Goal: Find specific page/section: Find specific page/section

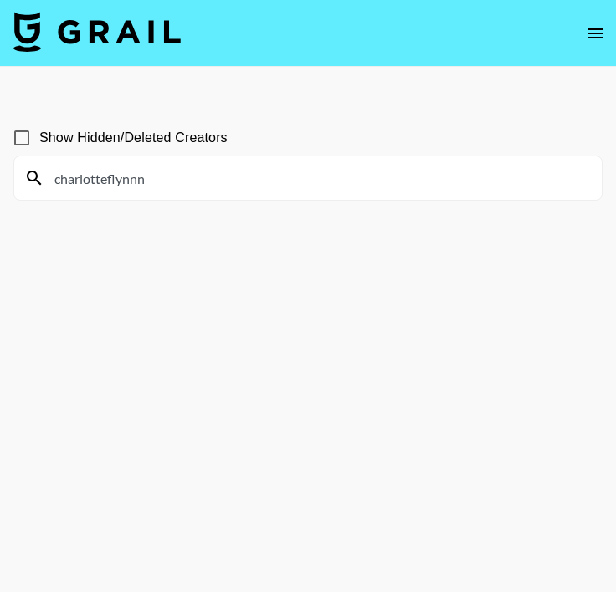
click at [157, 184] on input "charlotteflynnn" at bounding box center [317, 178] width 547 height 27
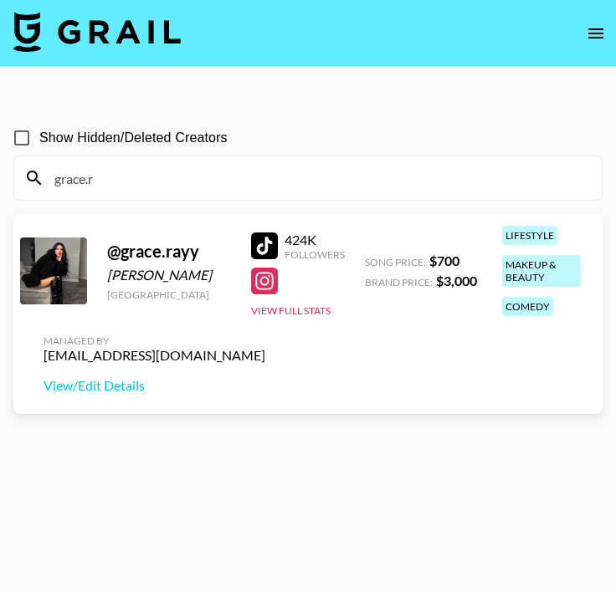
type input "grace.r"
drag, startPoint x: 45, startPoint y: 355, endPoint x: 190, endPoint y: 355, distance: 144.7
click at [190, 355] on div "Managed By maxelk@grail-talent.com View/Edit Details" at bounding box center [154, 364] width 248 height 86
copy div "[EMAIL_ADDRESS][DOMAIN_NAME]"
click at [106, 186] on input "grace.r" at bounding box center [317, 178] width 547 height 27
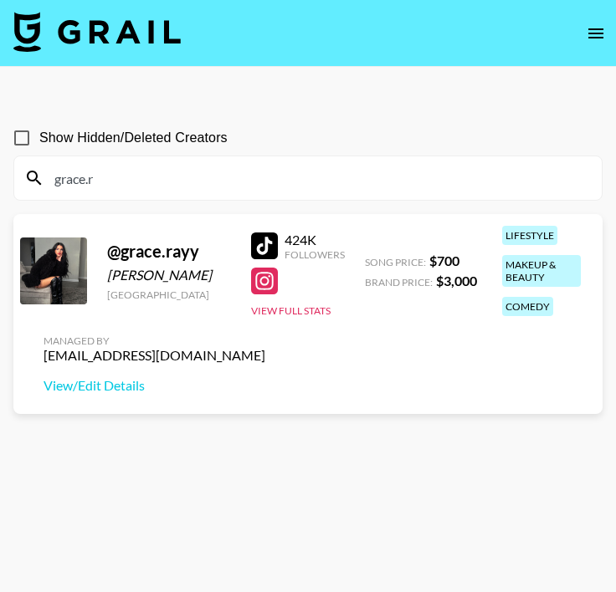
click at [106, 186] on input "grace.r" at bounding box center [317, 178] width 547 height 27
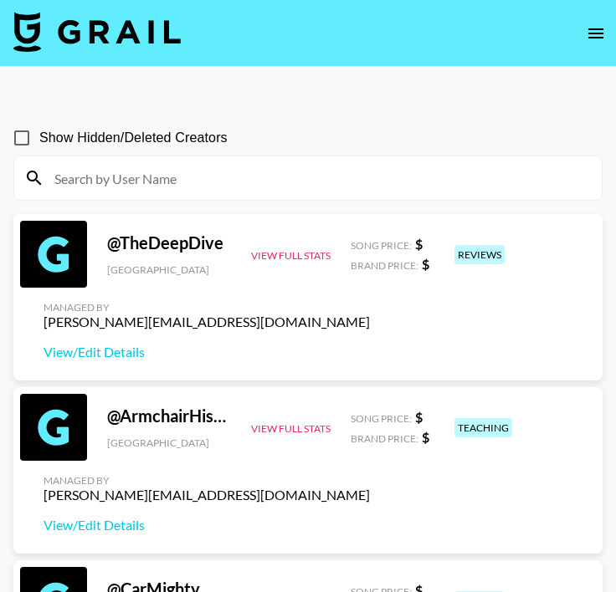
paste input "gisselle.giron"
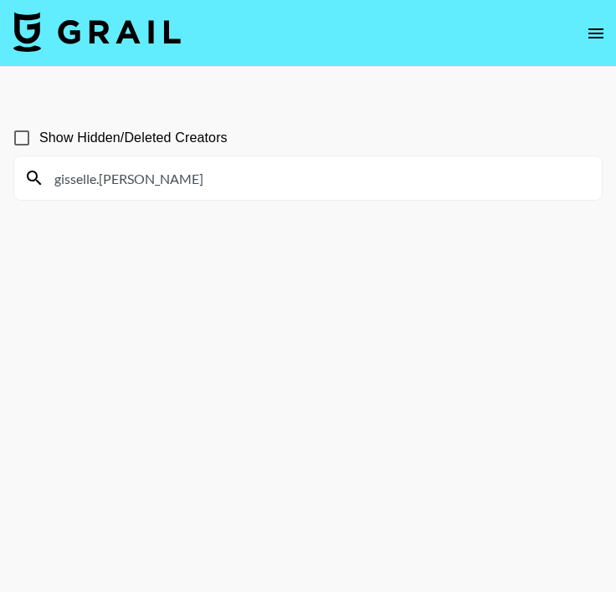
type input "gisselle.giron"
click at [135, 178] on input "gisselle.giron" at bounding box center [317, 178] width 547 height 27
click at [132, 182] on input "gisselle.giron" at bounding box center [317, 178] width 547 height 27
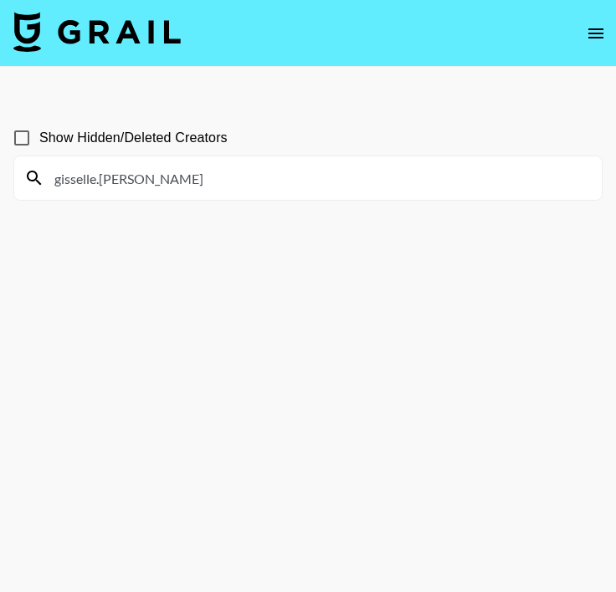
click at [132, 182] on input "gisselle.giron" at bounding box center [317, 178] width 547 height 27
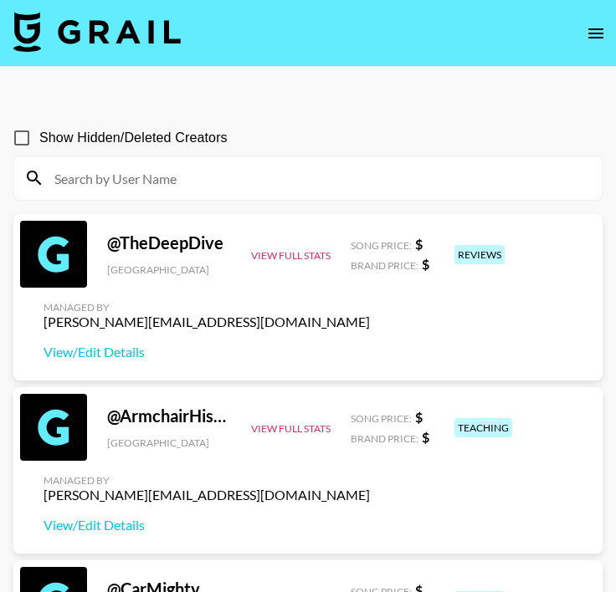
paste input "savannahpesante"
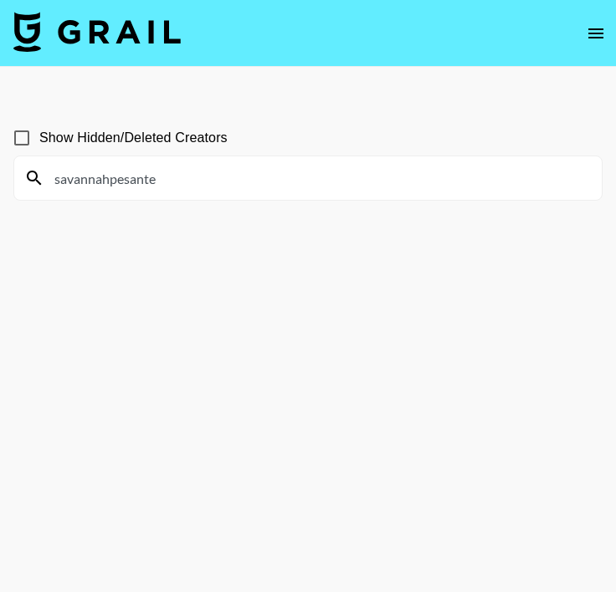
type input "savannahpesante"
click at [176, 179] on input "savannahpesante" at bounding box center [317, 178] width 547 height 27
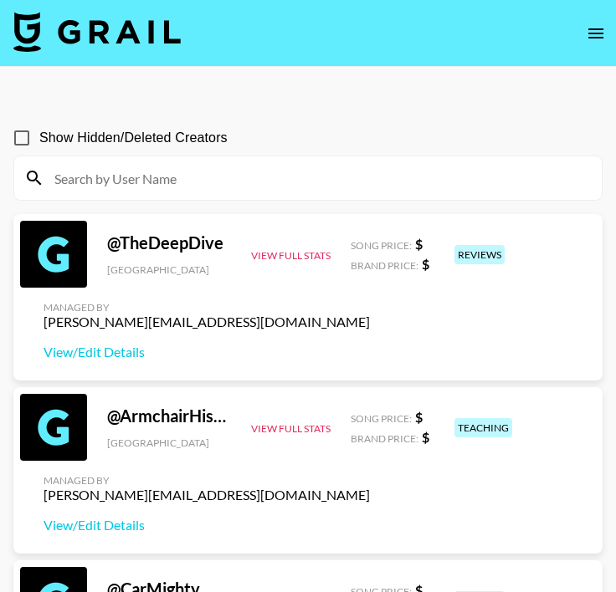
paste input "_jaylenerios"
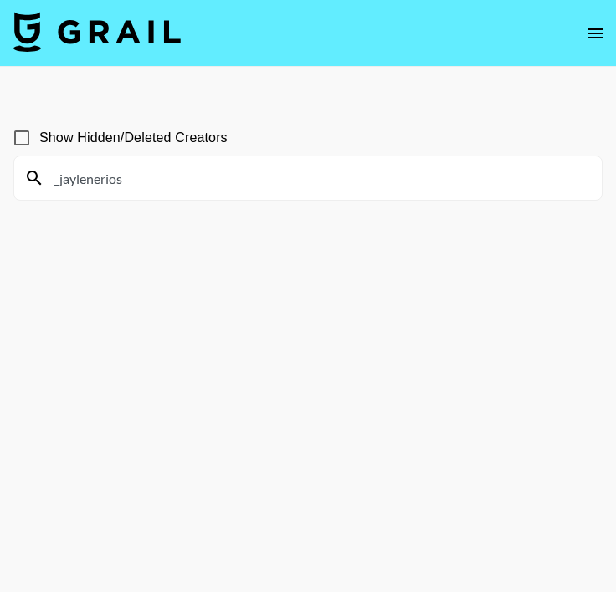
type input "_jaylenerios"
click at [159, 179] on input "_jaylenerios" at bounding box center [317, 178] width 547 height 27
click at [156, 180] on input "_jaylenerios" at bounding box center [317, 178] width 547 height 27
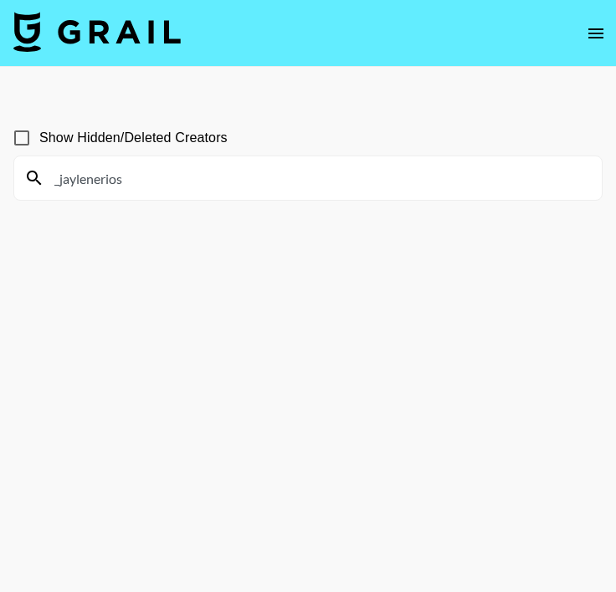
click at [156, 180] on input "_jaylenerios" at bounding box center [317, 178] width 547 height 27
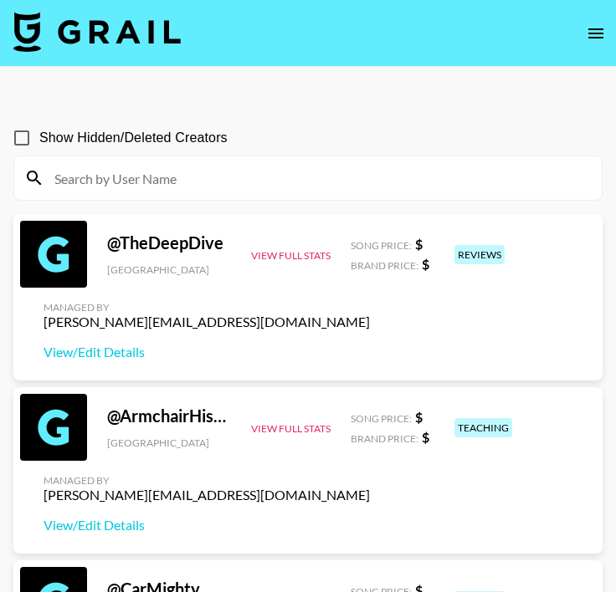
paste input "kiaralift0"
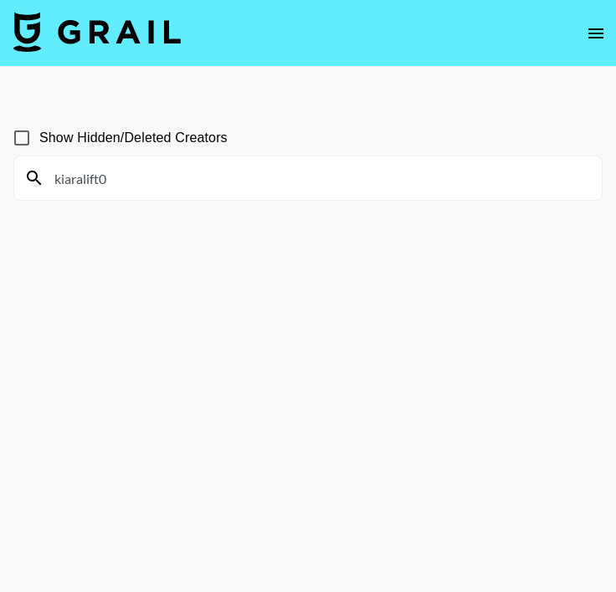
type input "kiaralift0"
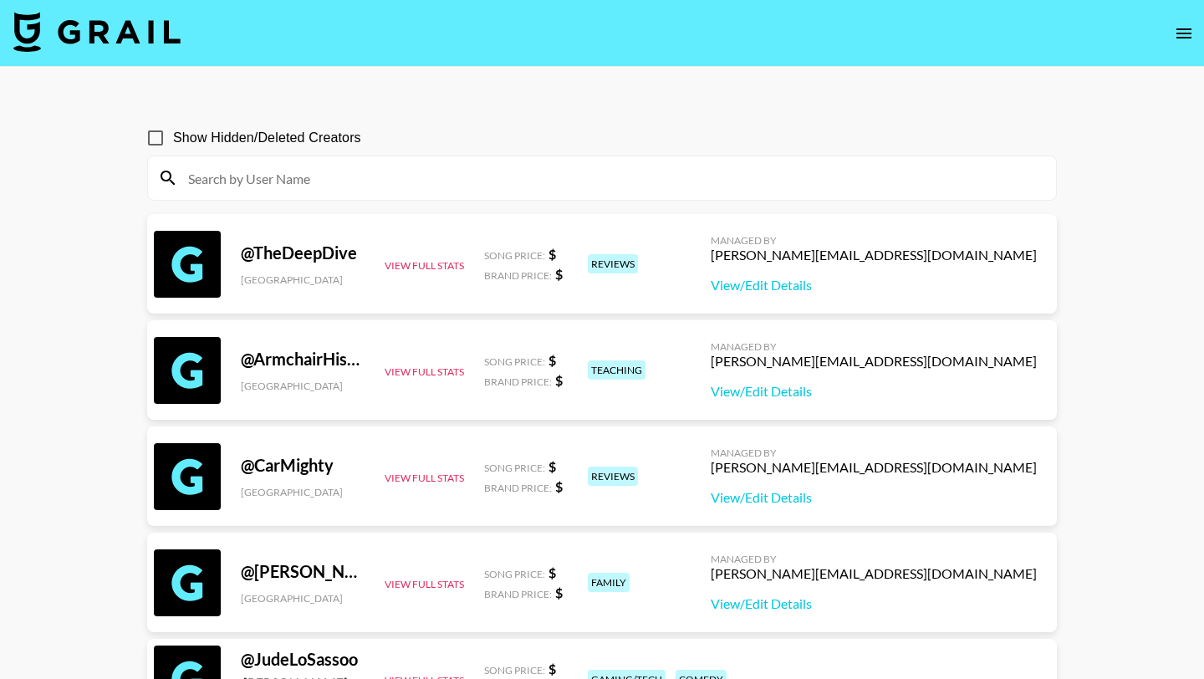
click at [130, 15] on img at bounding box center [96, 32] width 167 height 40
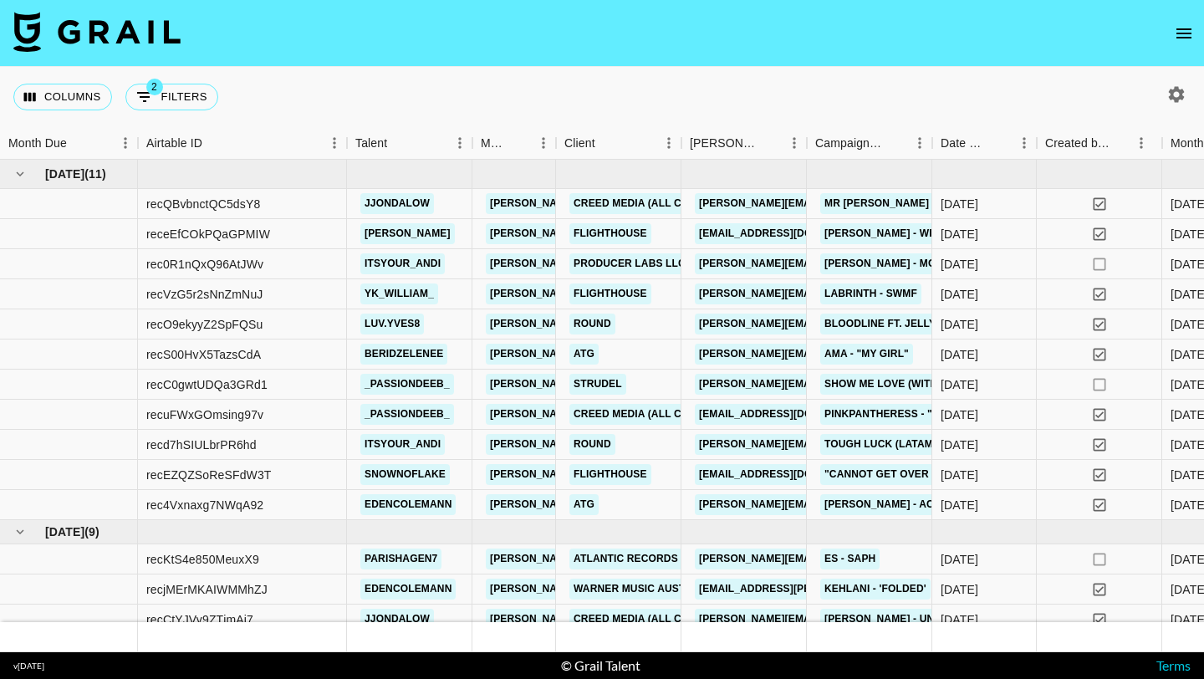
click at [1174, 91] on icon "button" at bounding box center [1177, 94] width 16 height 16
select select "[DATE]"
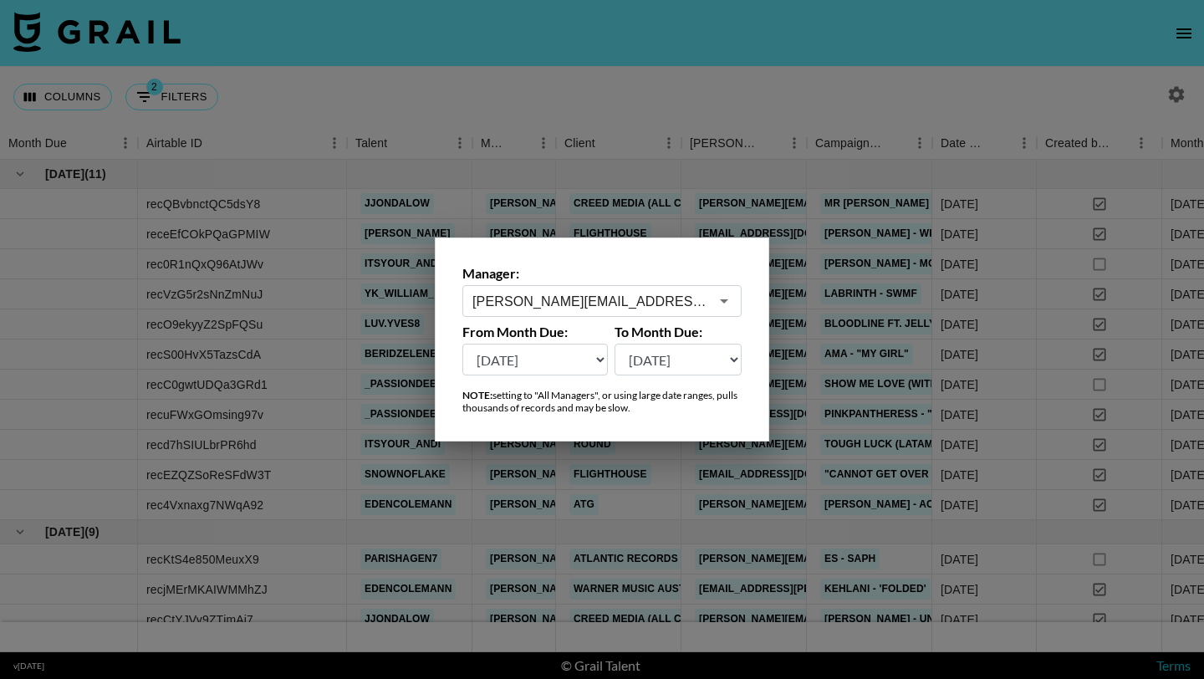
click at [622, 290] on div "[PERSON_NAME][EMAIL_ADDRESS][PERSON_NAME][DOMAIN_NAME] ​" at bounding box center [602, 301] width 279 height 32
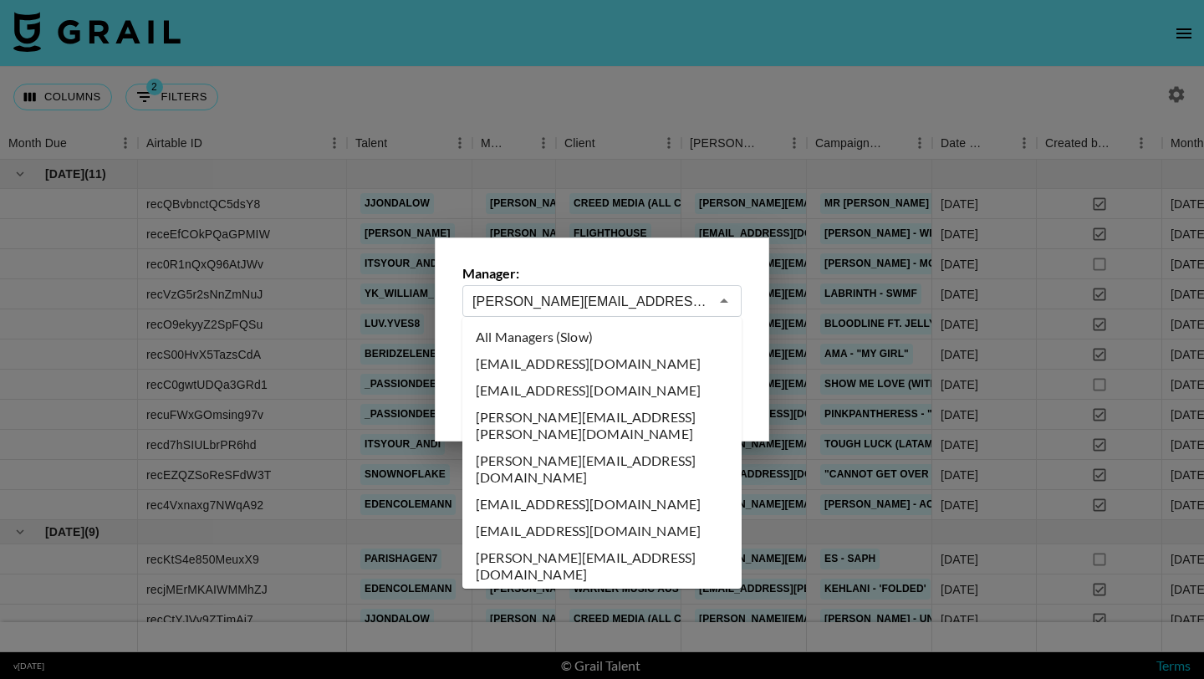
scroll to position [4713, 0]
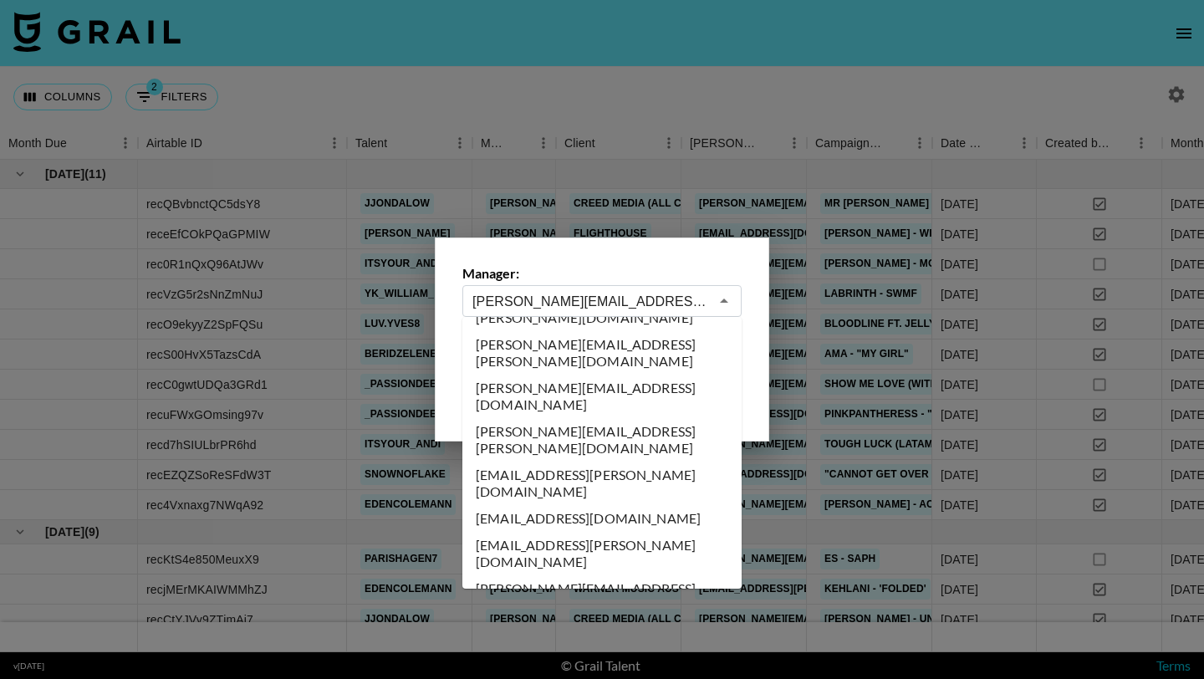
click at [622, 290] on div "[PERSON_NAME][EMAIL_ADDRESS][PERSON_NAME][DOMAIN_NAME] ​" at bounding box center [602, 301] width 279 height 32
paste input "maxelk"
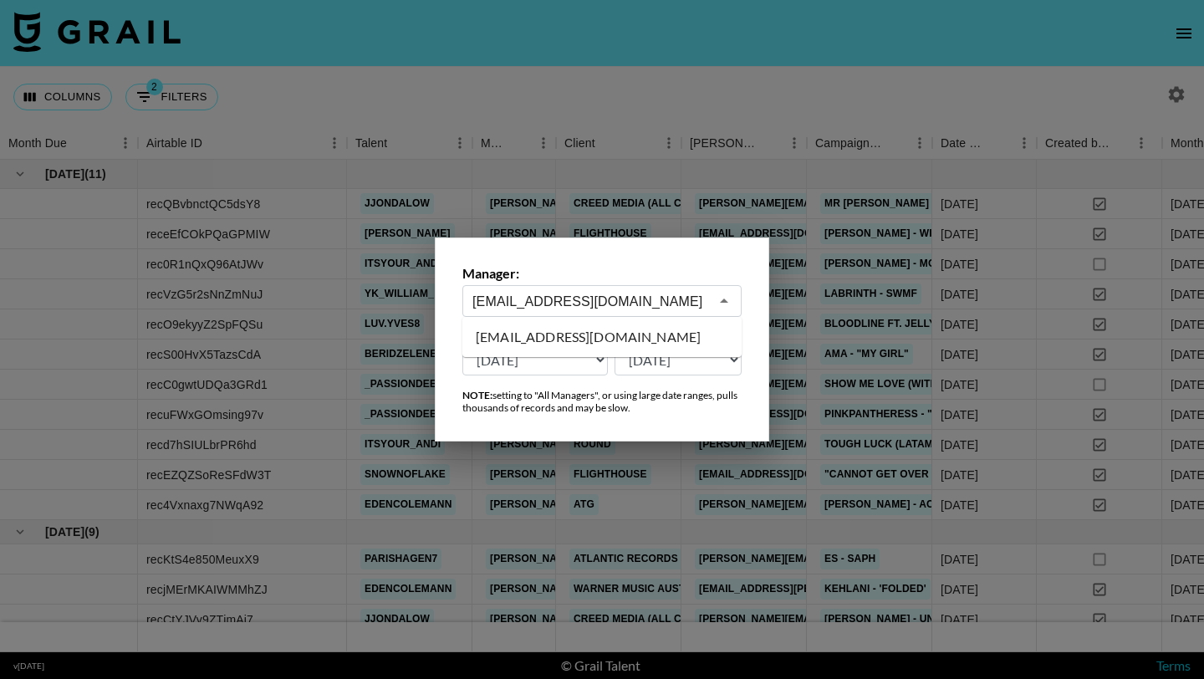
scroll to position [0, 0]
click at [589, 346] on li "[EMAIL_ADDRESS][DOMAIN_NAME]" at bounding box center [602, 337] width 279 height 27
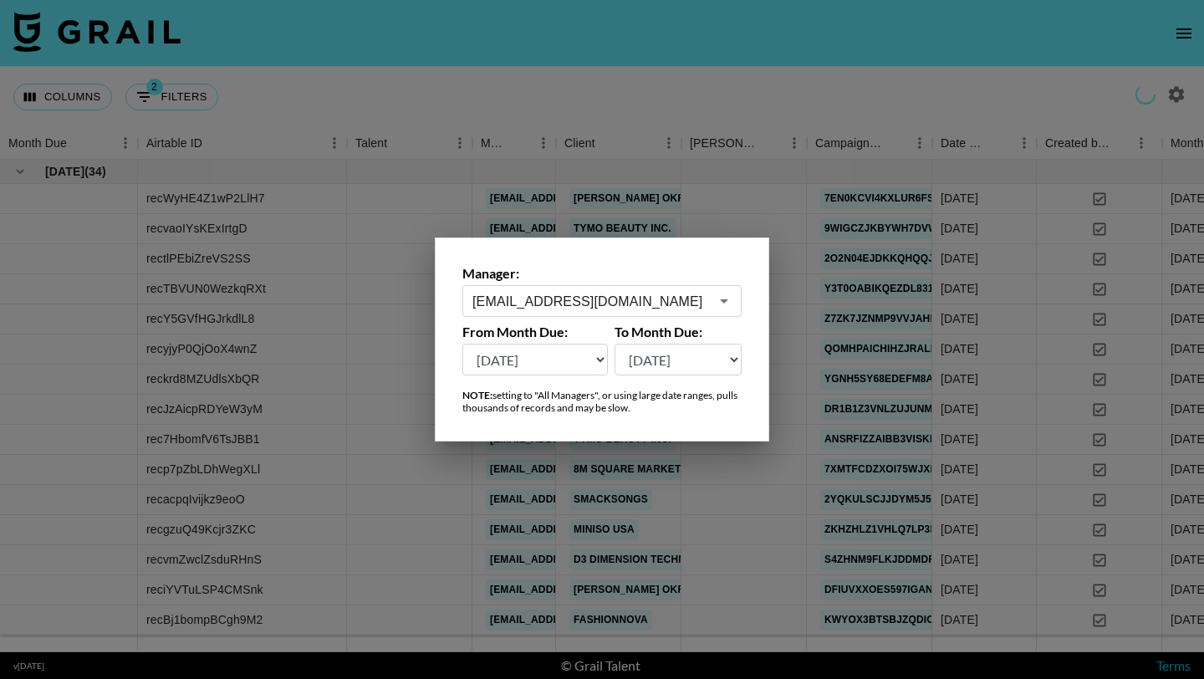
type input "[EMAIL_ADDRESS][DOMAIN_NAME]"
click at [652, 74] on div at bounding box center [602, 339] width 1204 height 679
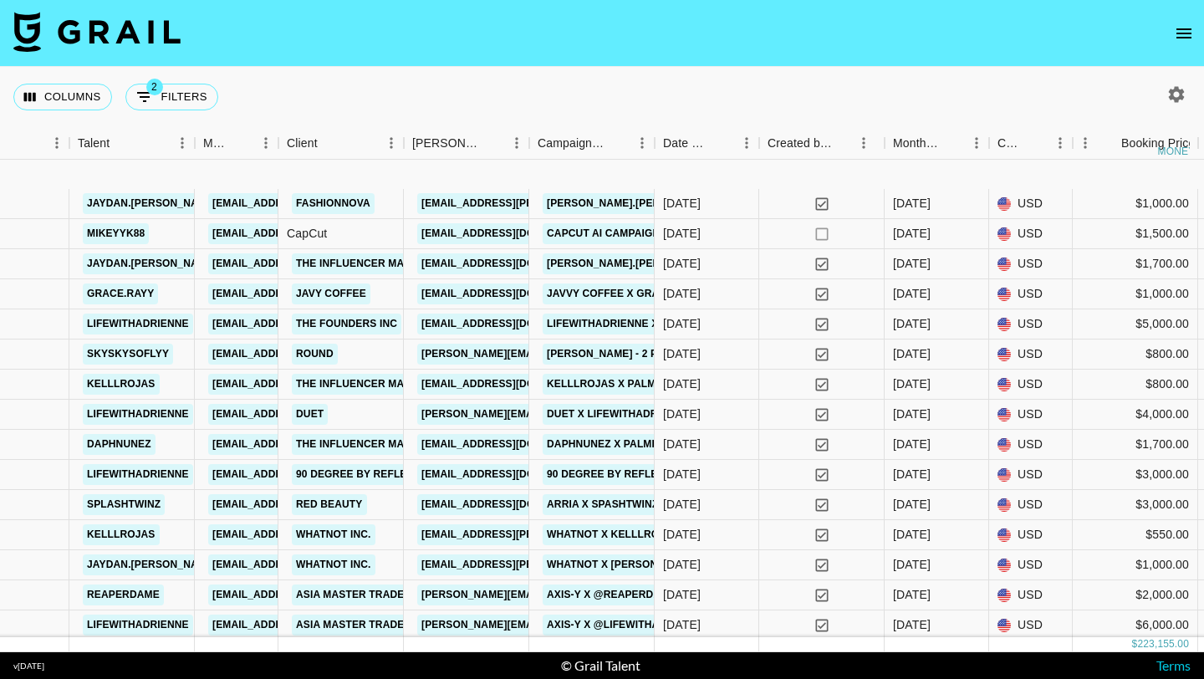
scroll to position [2703, 278]
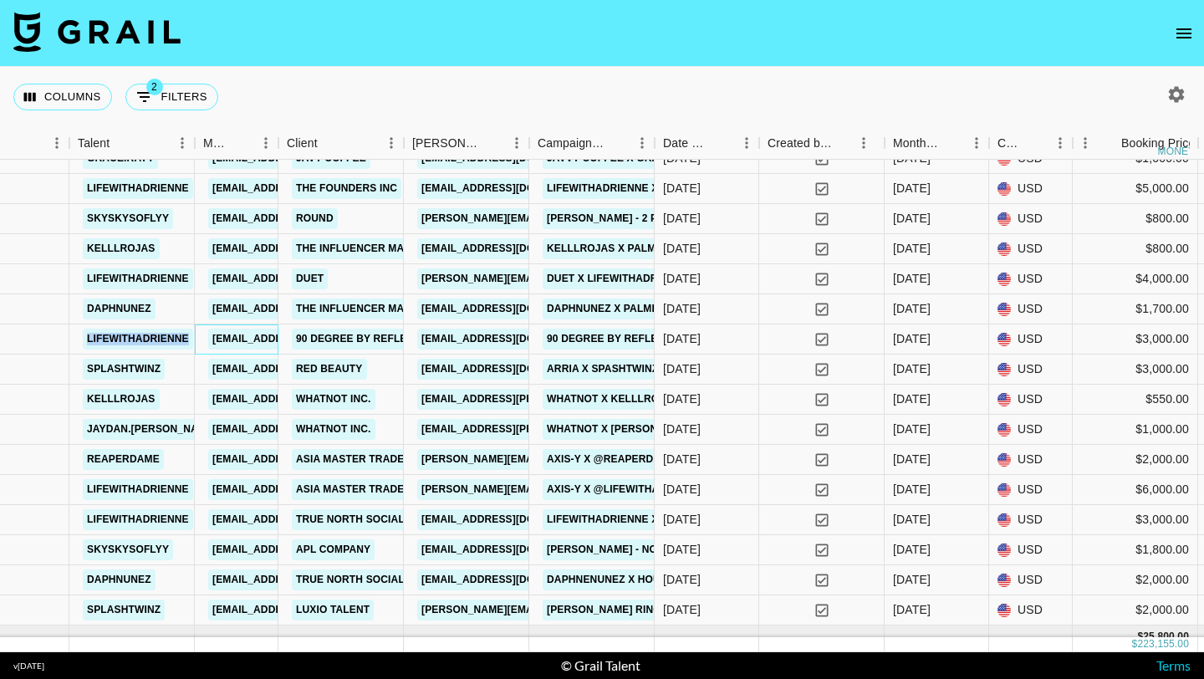
drag, startPoint x: 195, startPoint y: 345, endPoint x: 76, endPoint y: 332, distance: 119.4
click at [76, 332] on div "recDsofrhNF8nDXWS lifewithadrienne [EMAIL_ADDRESS][DOMAIN_NAME] 90 Degree By Re…" at bounding box center [1183, 340] width 2923 height 30
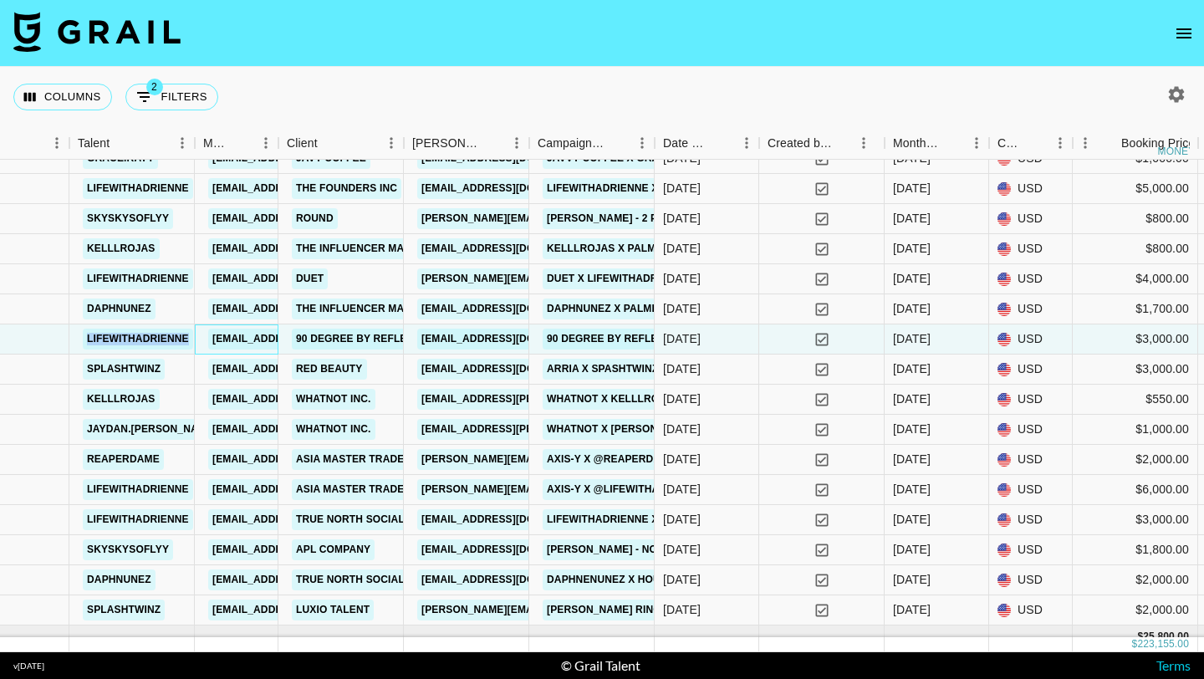
copy link "lifewithadrienne"
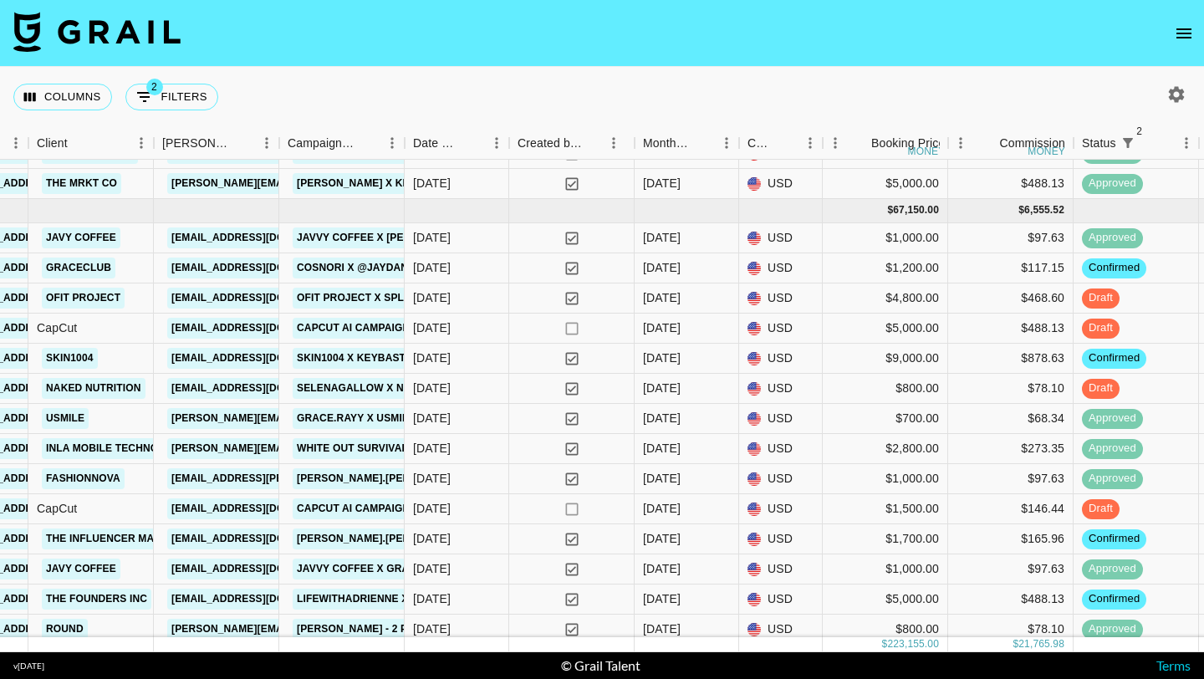
scroll to position [2243, 528]
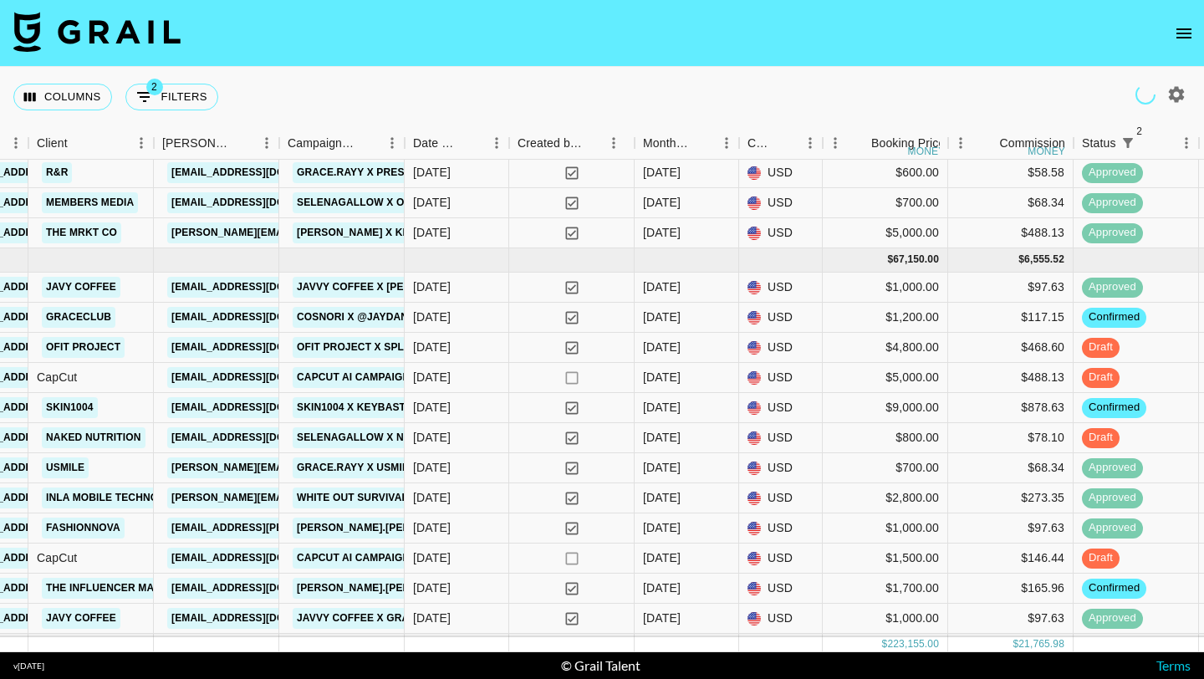
click at [1169, 95] on icon "button" at bounding box center [1177, 94] width 20 height 20
select select "[DATE]"
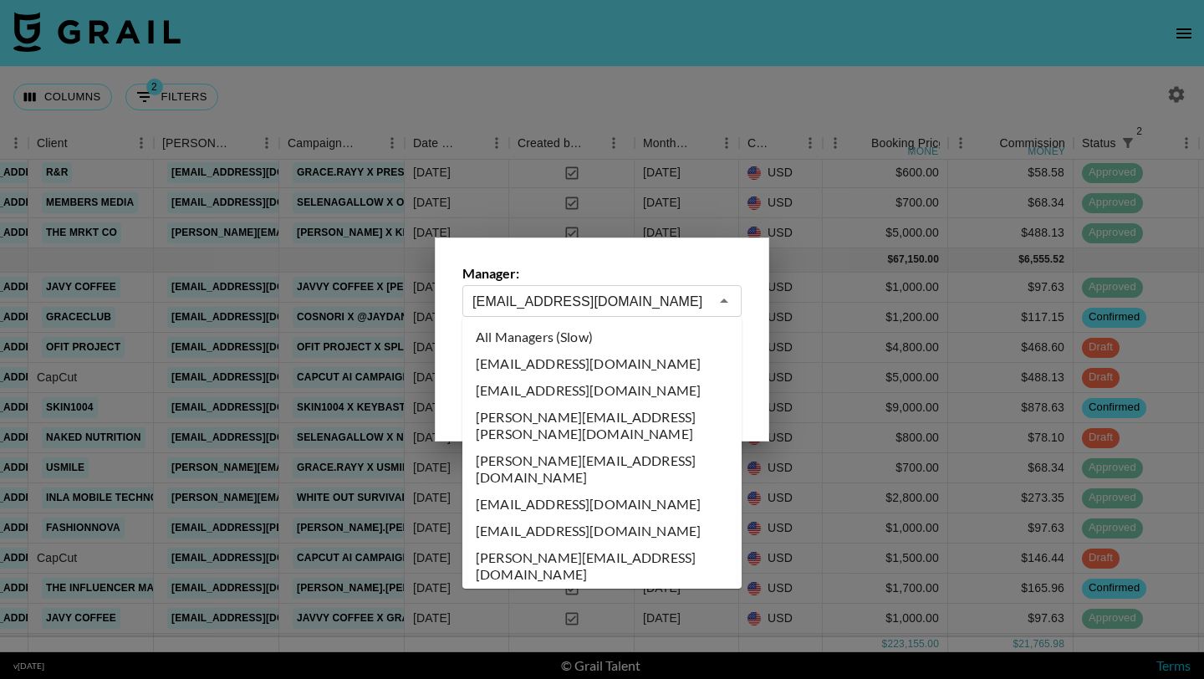
click at [642, 301] on input "[EMAIL_ADDRESS][DOMAIN_NAME]" at bounding box center [591, 301] width 237 height 19
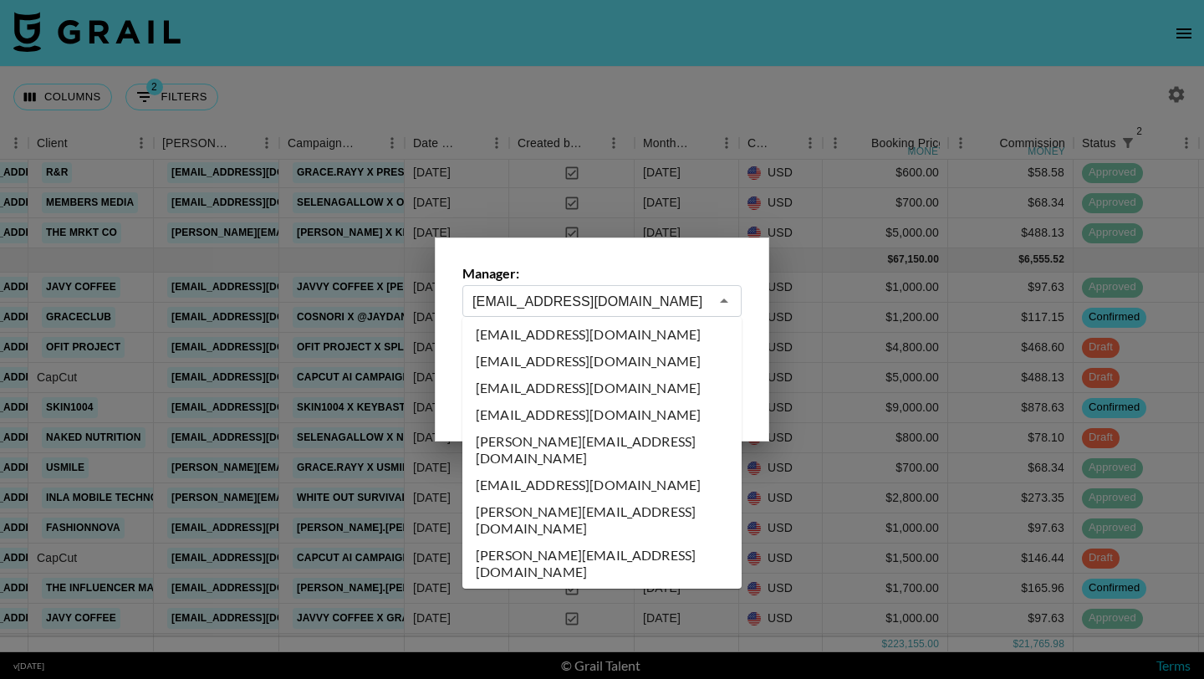
click at [642, 301] on input "[EMAIL_ADDRESS][DOMAIN_NAME]" at bounding box center [591, 301] width 237 height 19
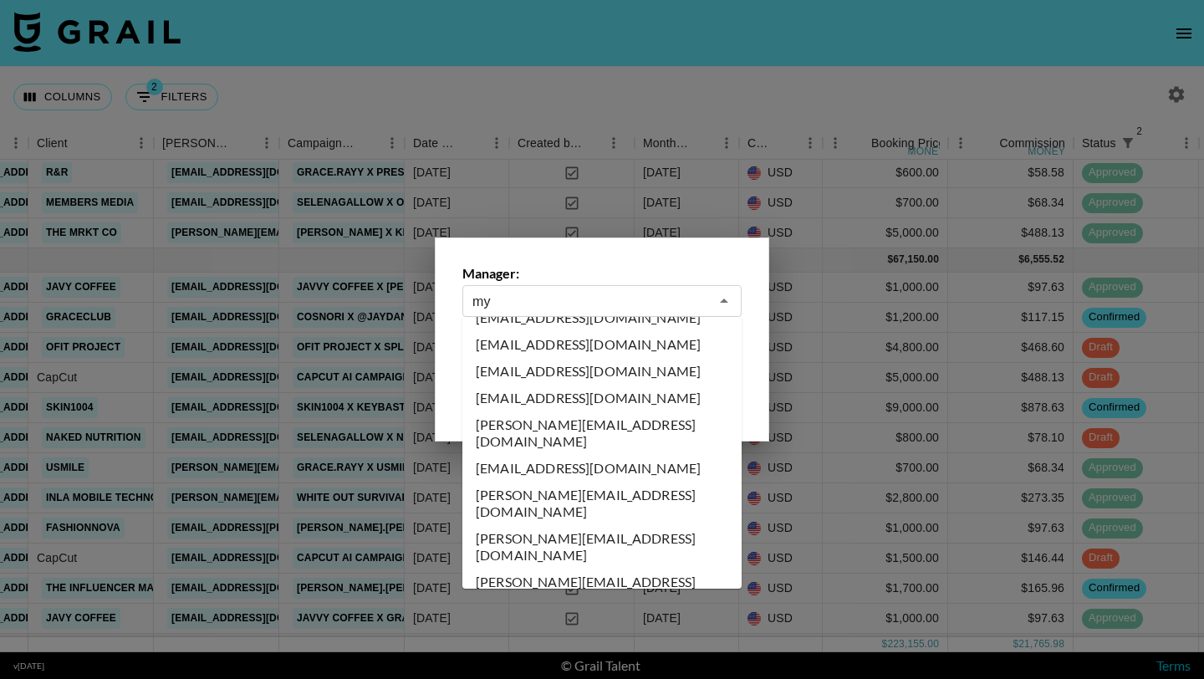
scroll to position [0, 0]
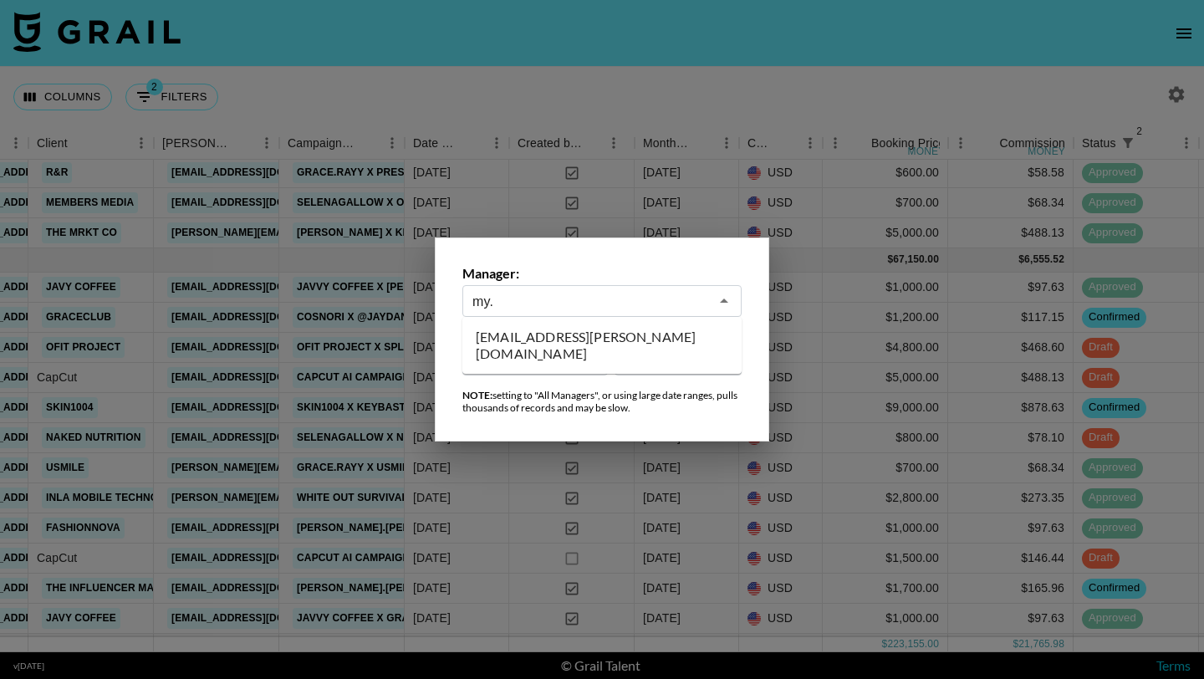
click at [630, 337] on li "[EMAIL_ADDRESS][PERSON_NAME][DOMAIN_NAME]" at bounding box center [602, 345] width 279 height 43
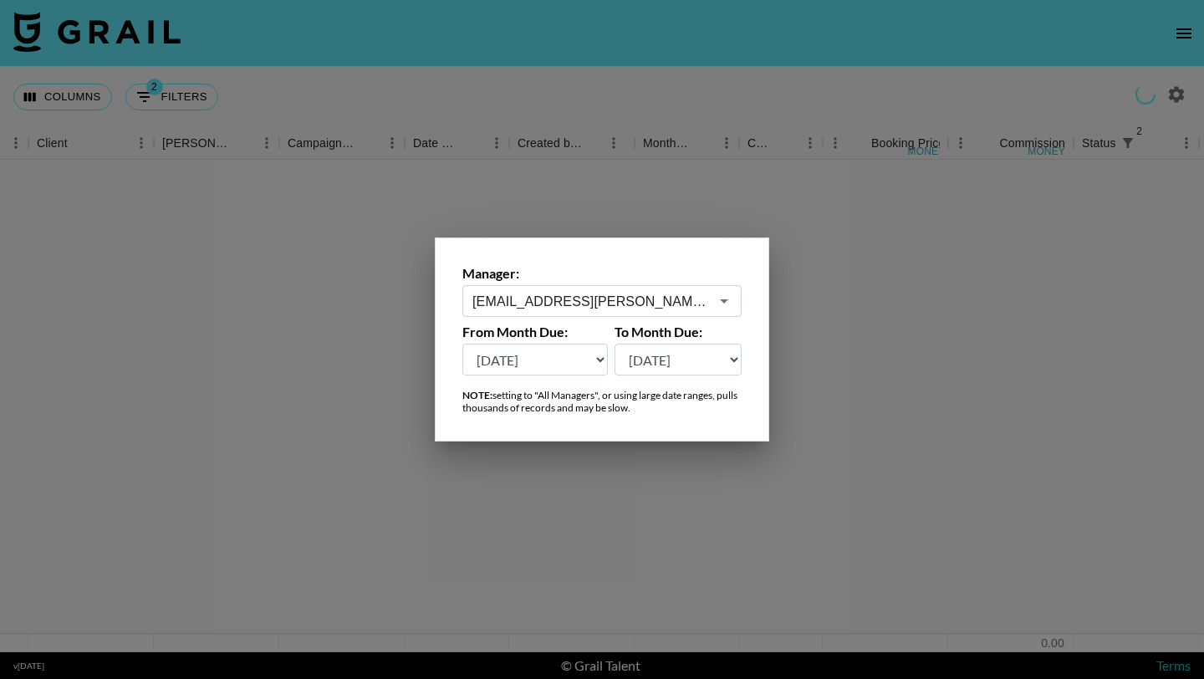
type input "[EMAIL_ADDRESS][PERSON_NAME][DOMAIN_NAME]"
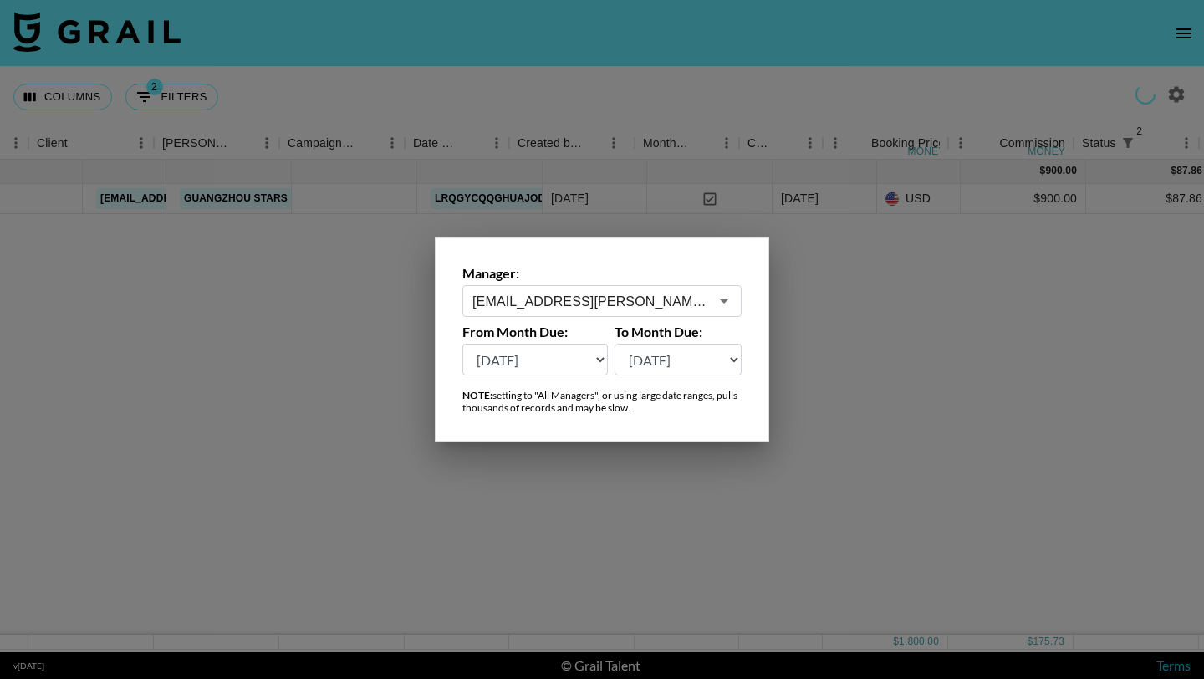
scroll to position [0, 528]
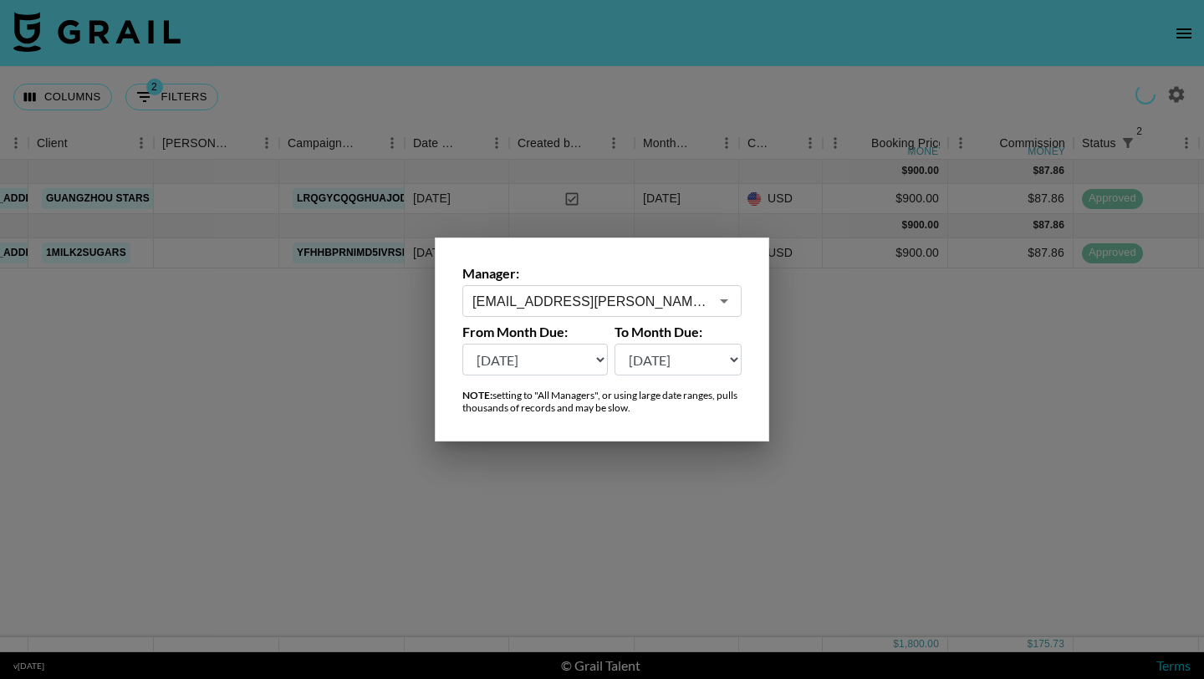
click at [657, 97] on div at bounding box center [602, 339] width 1204 height 679
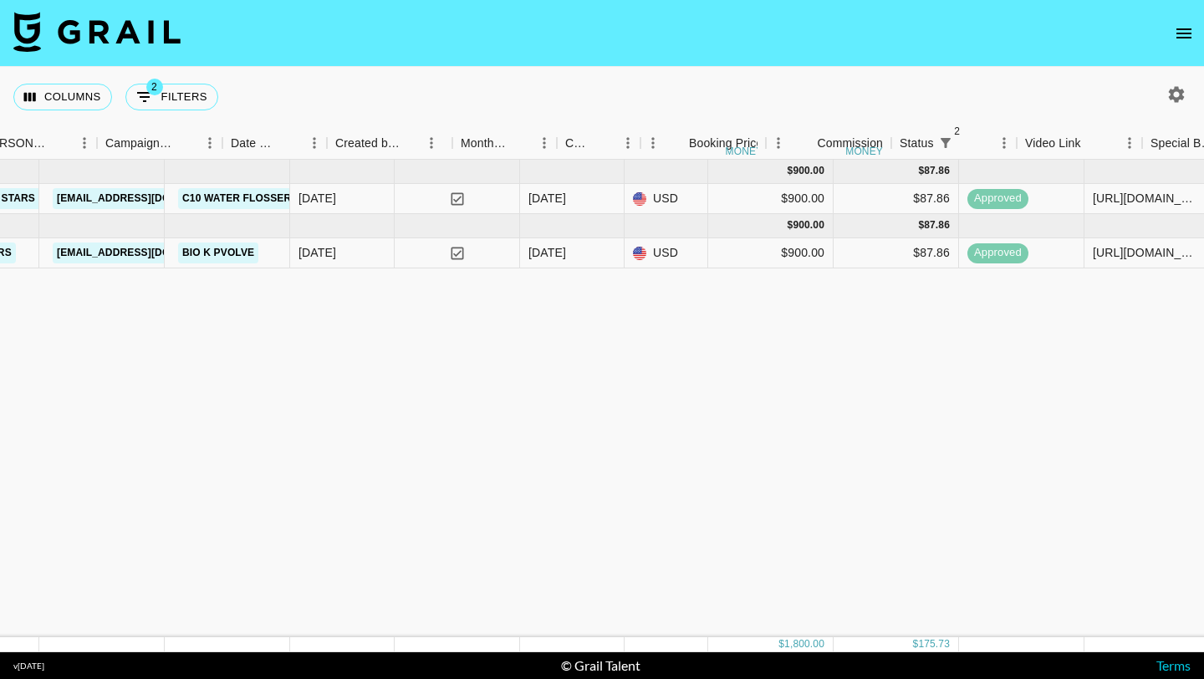
scroll to position [0, 710]
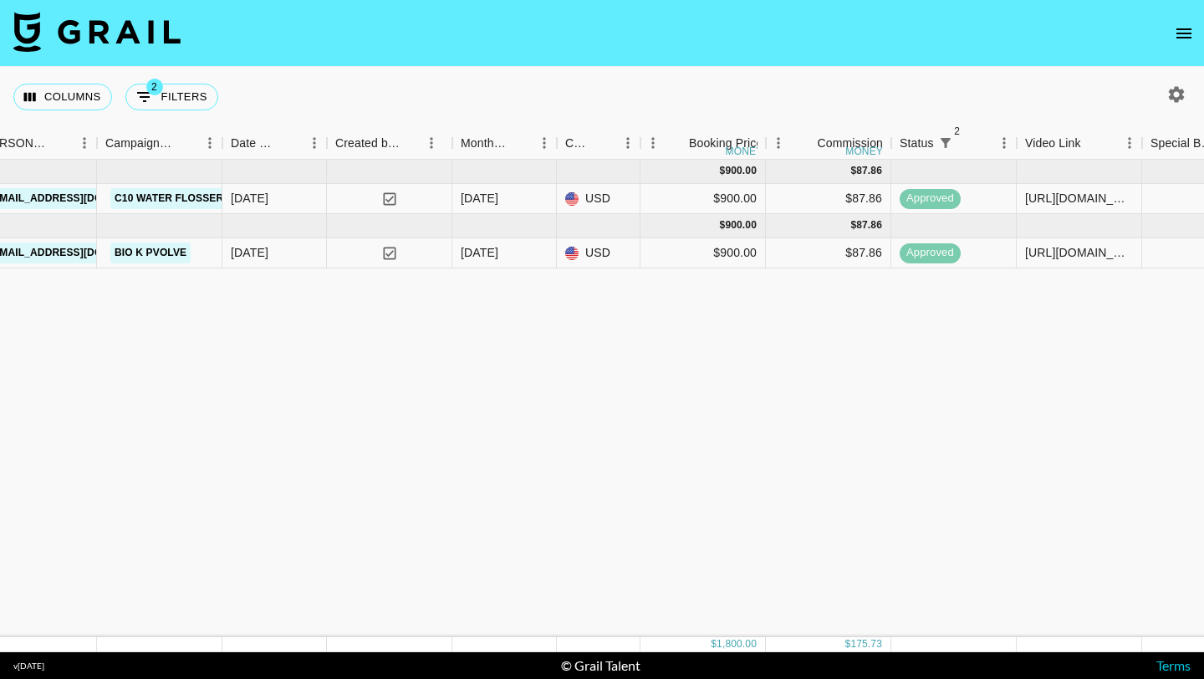
click at [1170, 92] on icon "button" at bounding box center [1177, 94] width 16 height 16
select select "[DATE]"
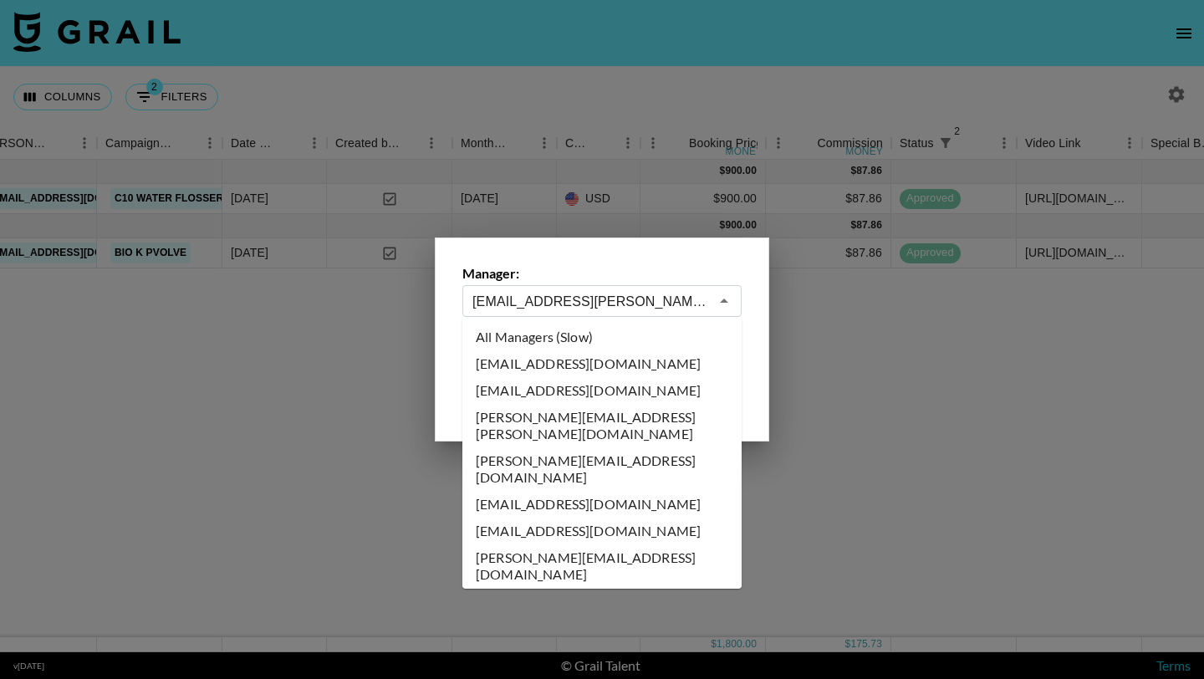
click at [656, 300] on input "[EMAIL_ADDRESS][PERSON_NAME][DOMAIN_NAME]" at bounding box center [591, 301] width 237 height 19
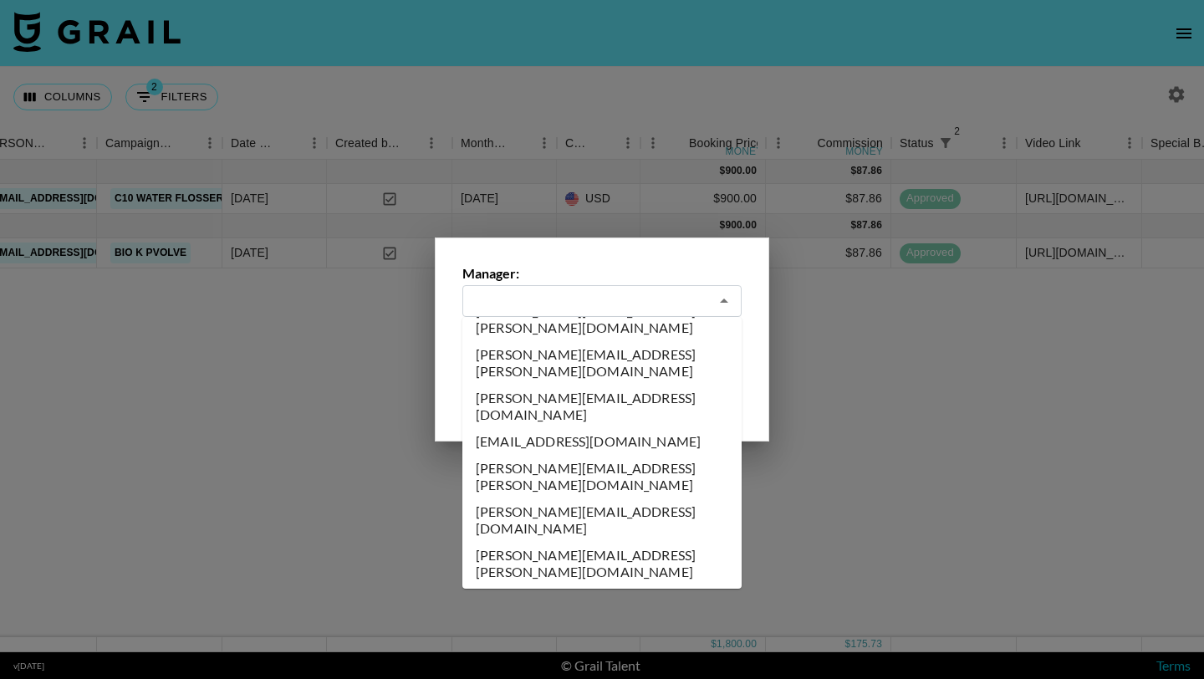
type input "[EMAIL_ADDRESS][PERSON_NAME][DOMAIN_NAME]"
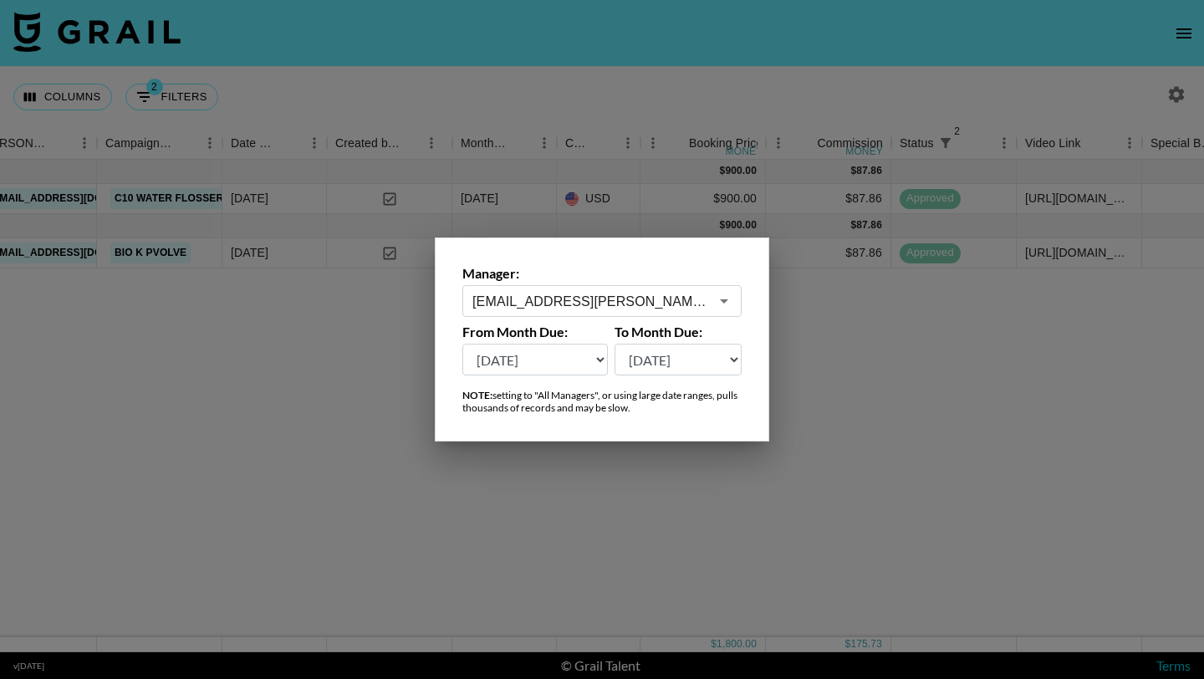
click at [279, 379] on div at bounding box center [602, 339] width 1204 height 679
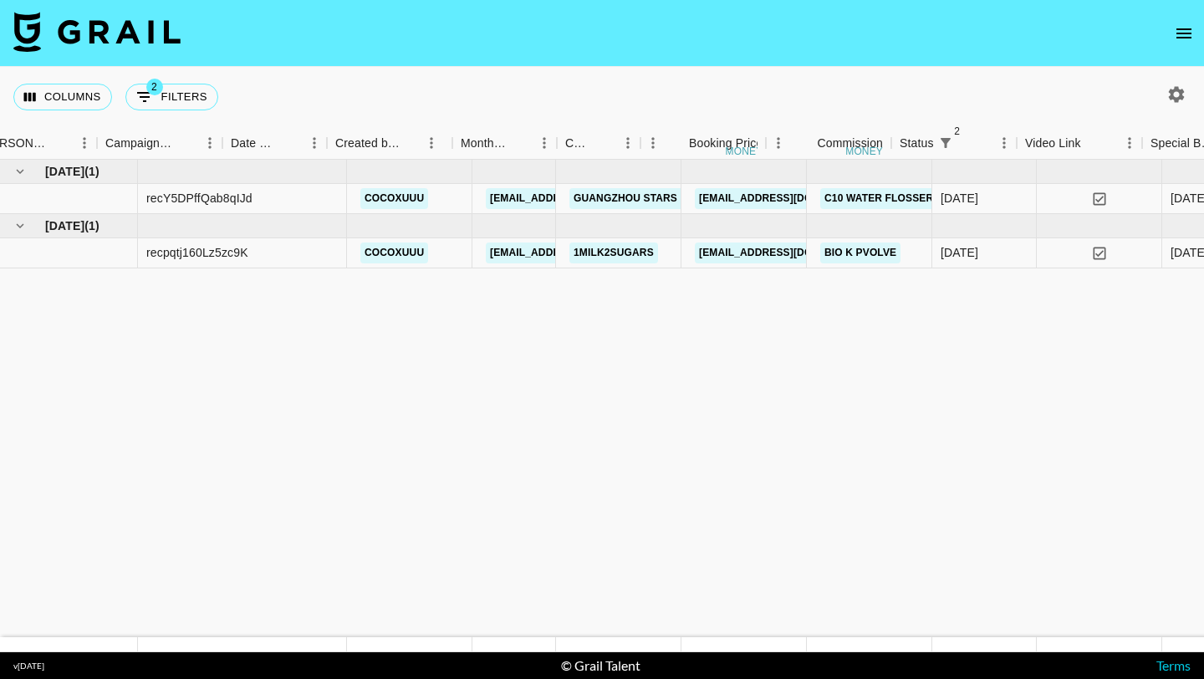
scroll to position [0, 710]
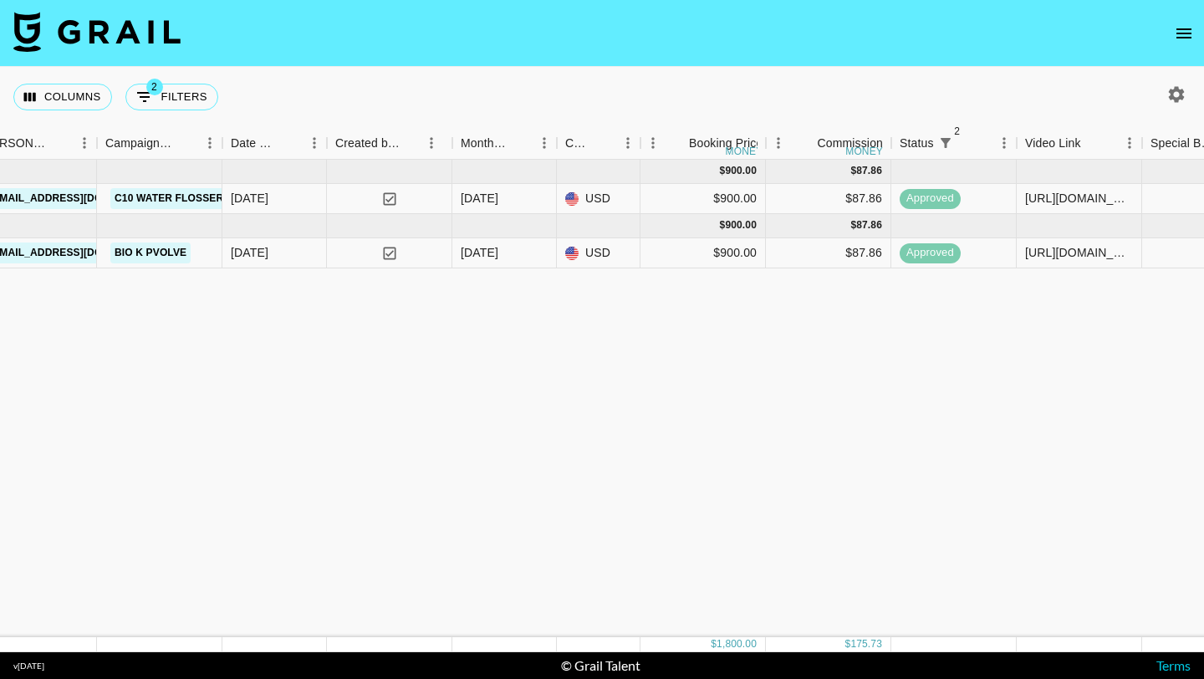
click at [1171, 95] on icon "button" at bounding box center [1177, 94] width 16 height 16
select select "[DATE]"
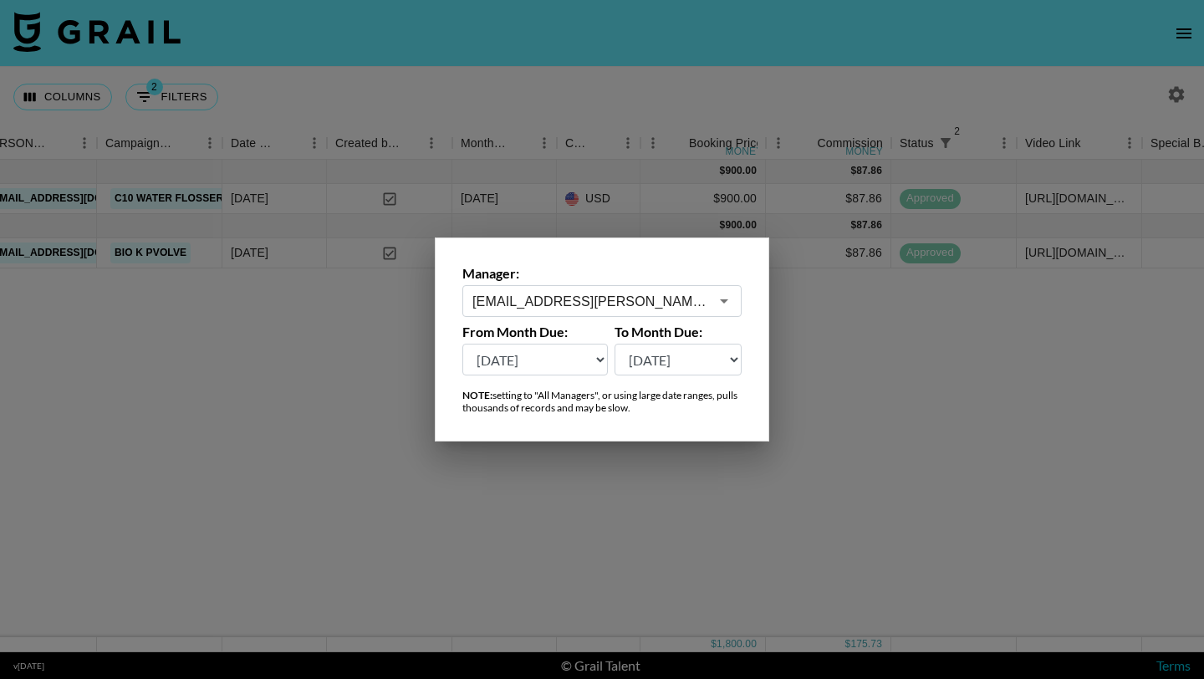
click at [652, 289] on div "my.hoang@grail-talent.com ​" at bounding box center [602, 301] width 279 height 32
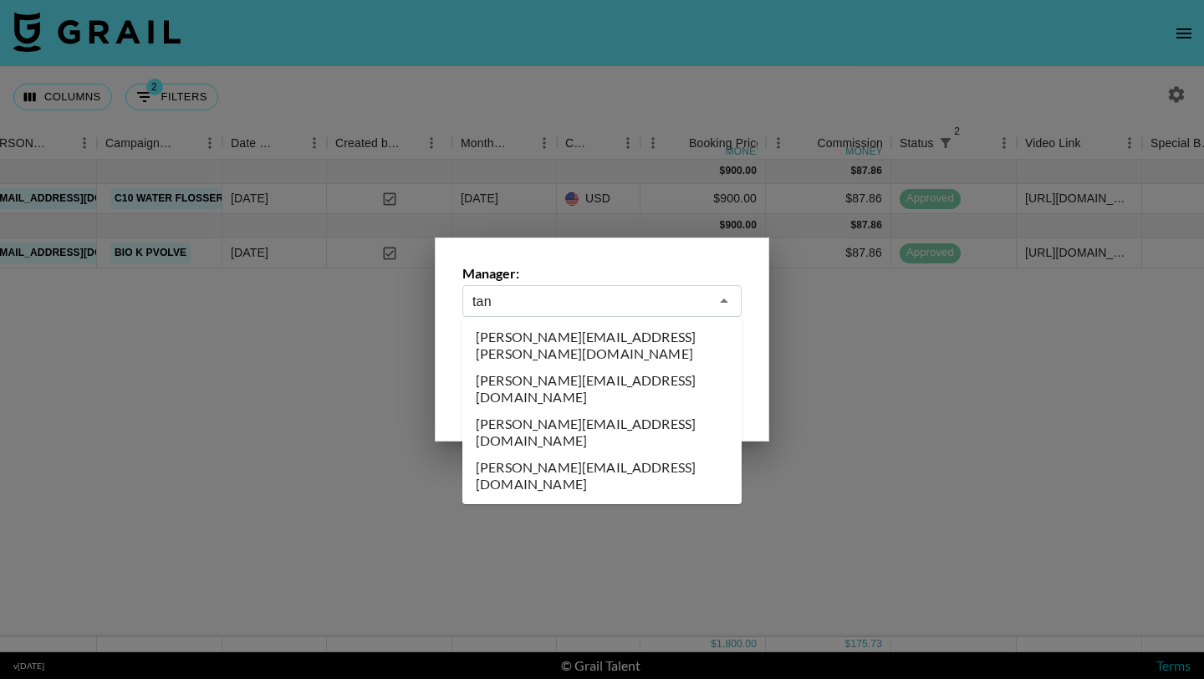
scroll to position [0, 0]
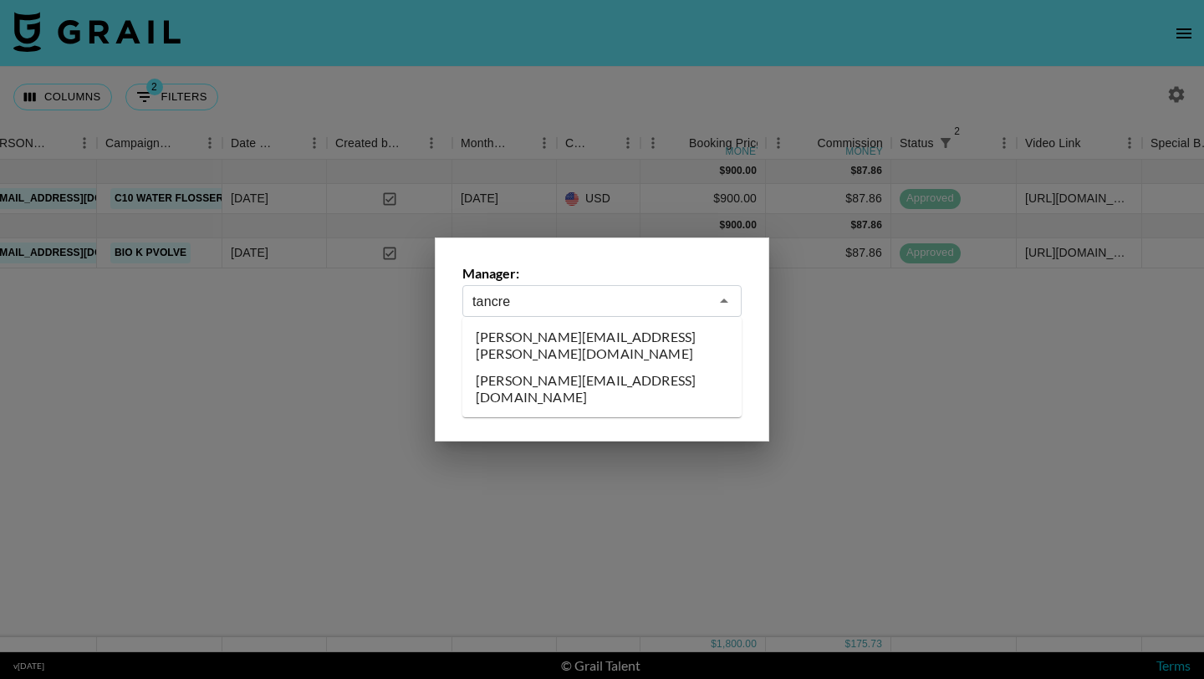
click at [647, 367] on li "[PERSON_NAME][EMAIL_ADDRESS][DOMAIN_NAME]" at bounding box center [602, 388] width 279 height 43
type input "[PERSON_NAME][EMAIL_ADDRESS][DOMAIN_NAME]"
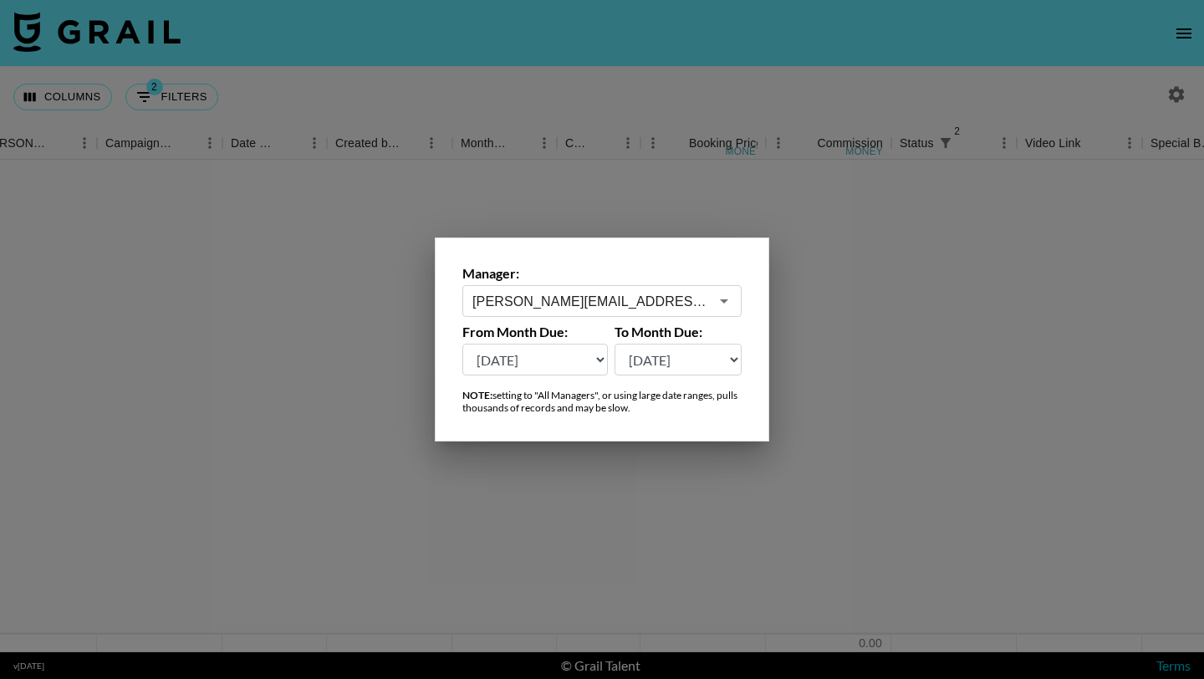
click at [633, 86] on div at bounding box center [602, 339] width 1204 height 679
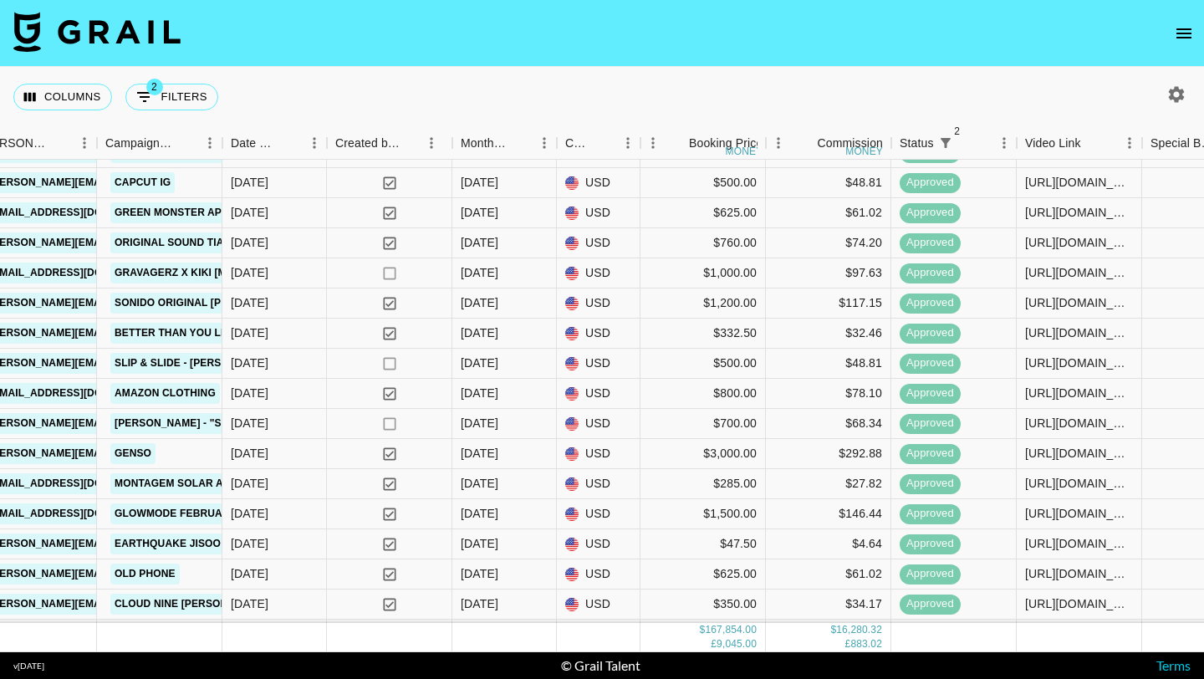
scroll to position [0, 710]
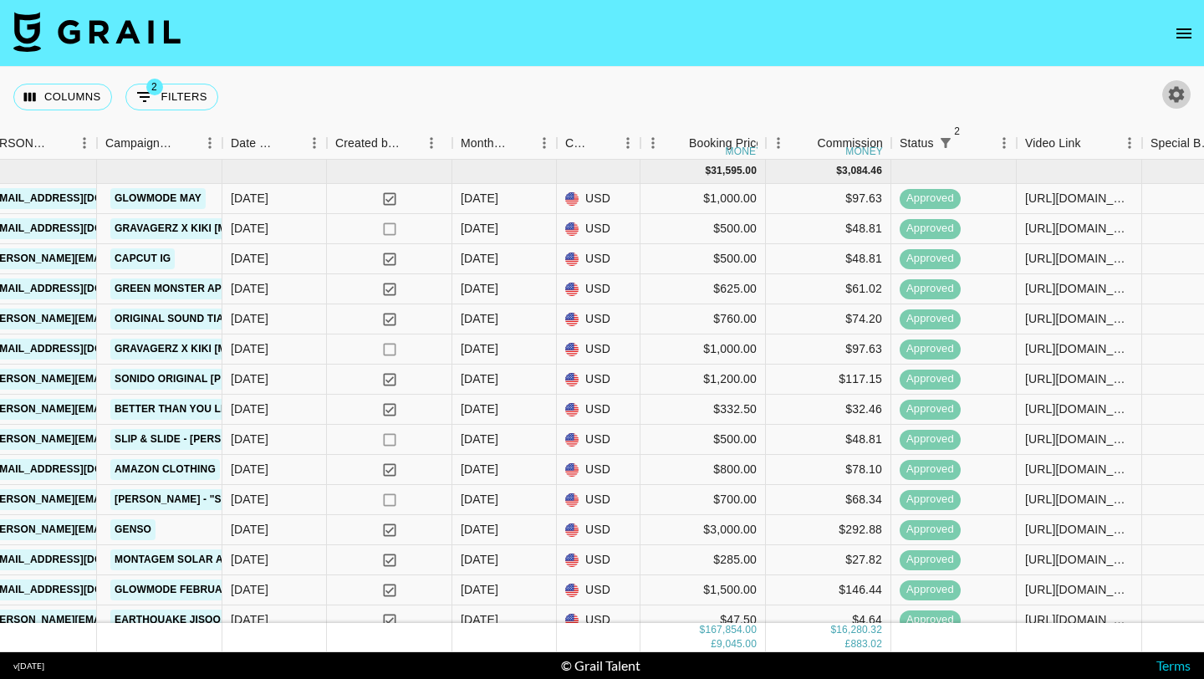
click at [1172, 93] on icon "button" at bounding box center [1177, 94] width 16 height 16
select select "[DATE]"
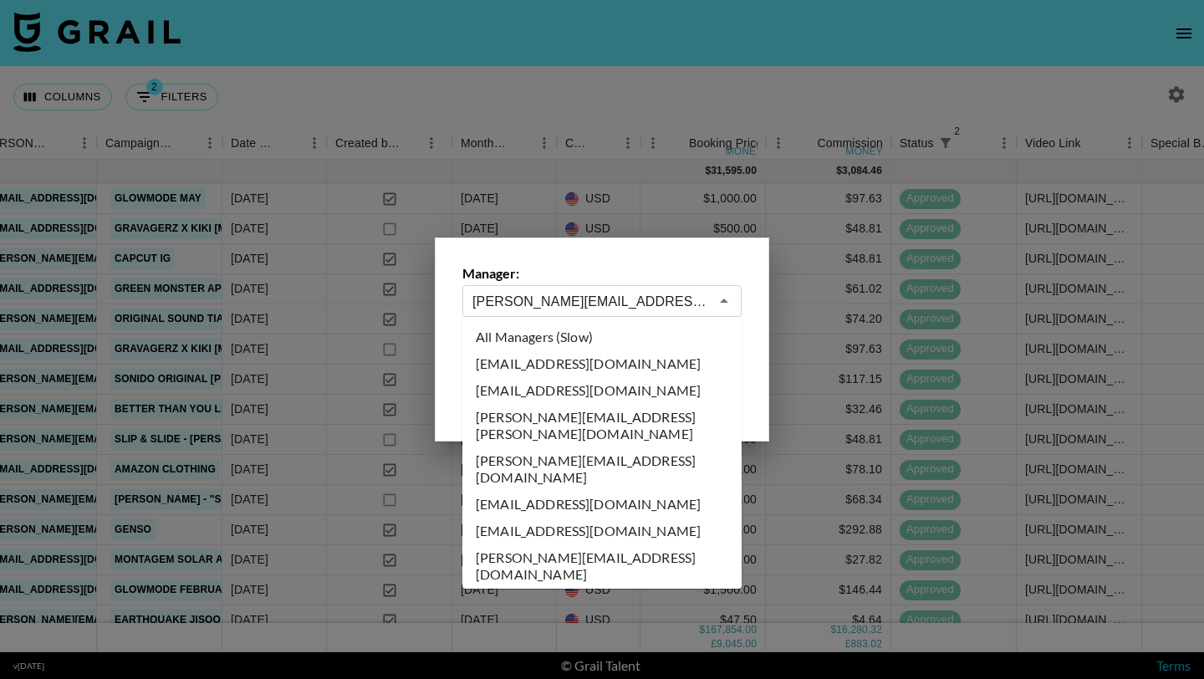
click at [586, 294] on input "[PERSON_NAME][EMAIL_ADDRESS][DOMAIN_NAME]" at bounding box center [591, 301] width 237 height 19
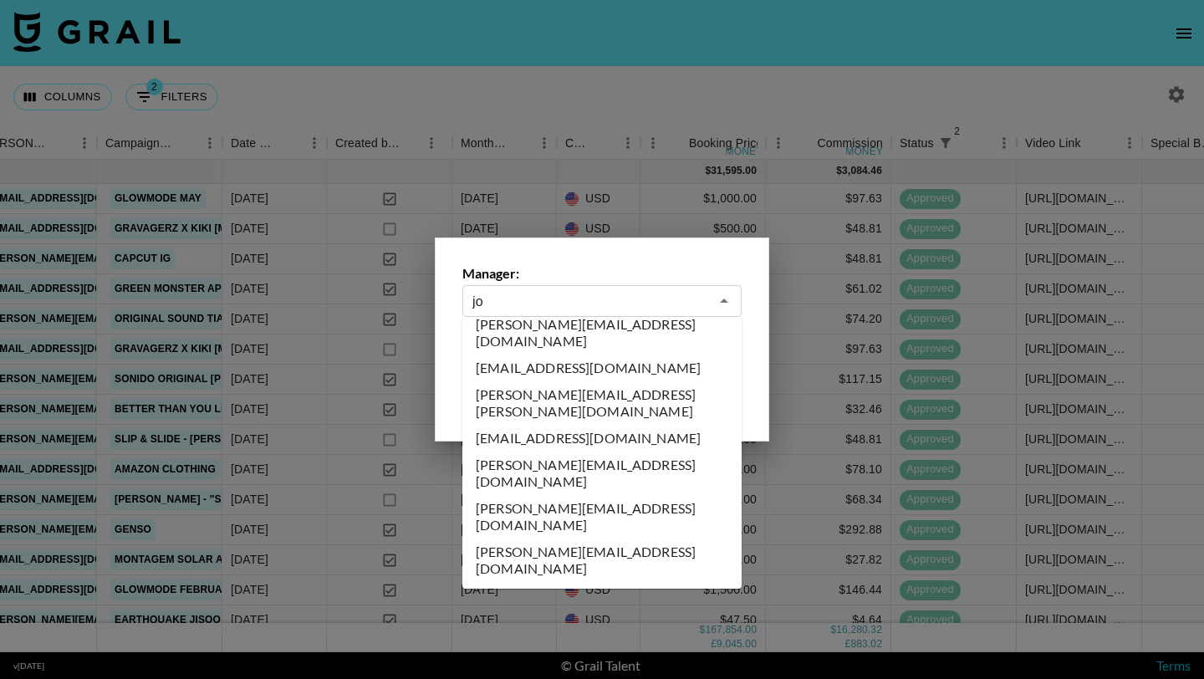
scroll to position [0, 0]
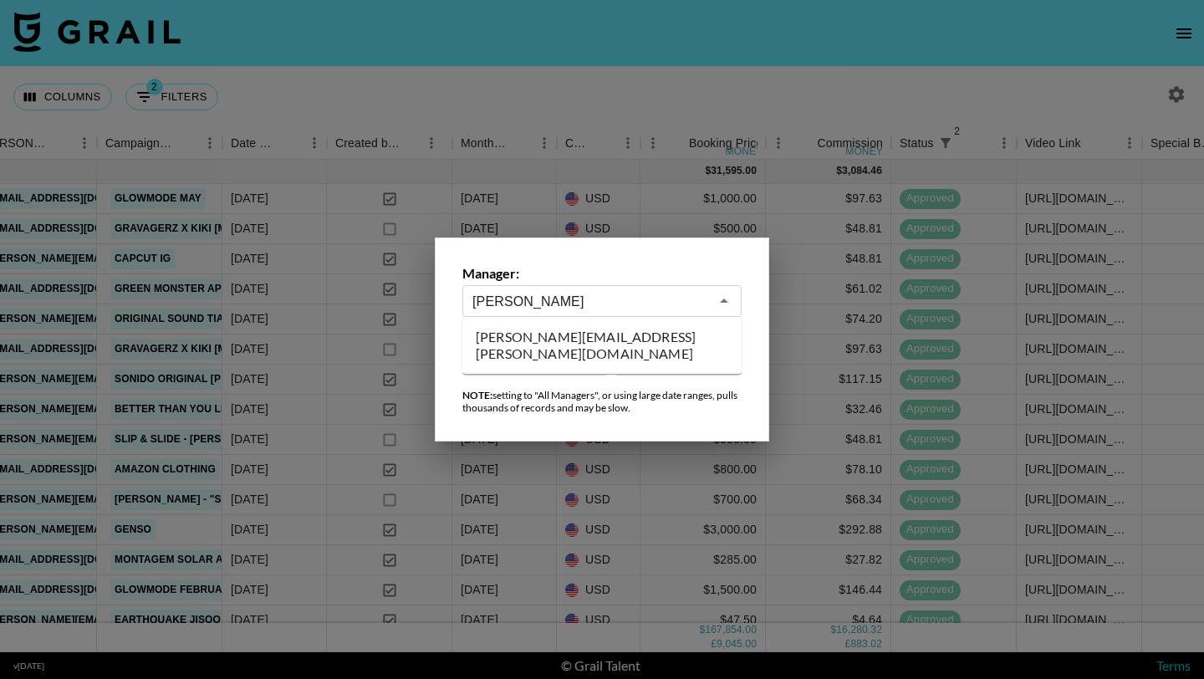
click at [567, 334] on li "[PERSON_NAME][EMAIL_ADDRESS][PERSON_NAME][DOMAIN_NAME]" at bounding box center [602, 345] width 279 height 43
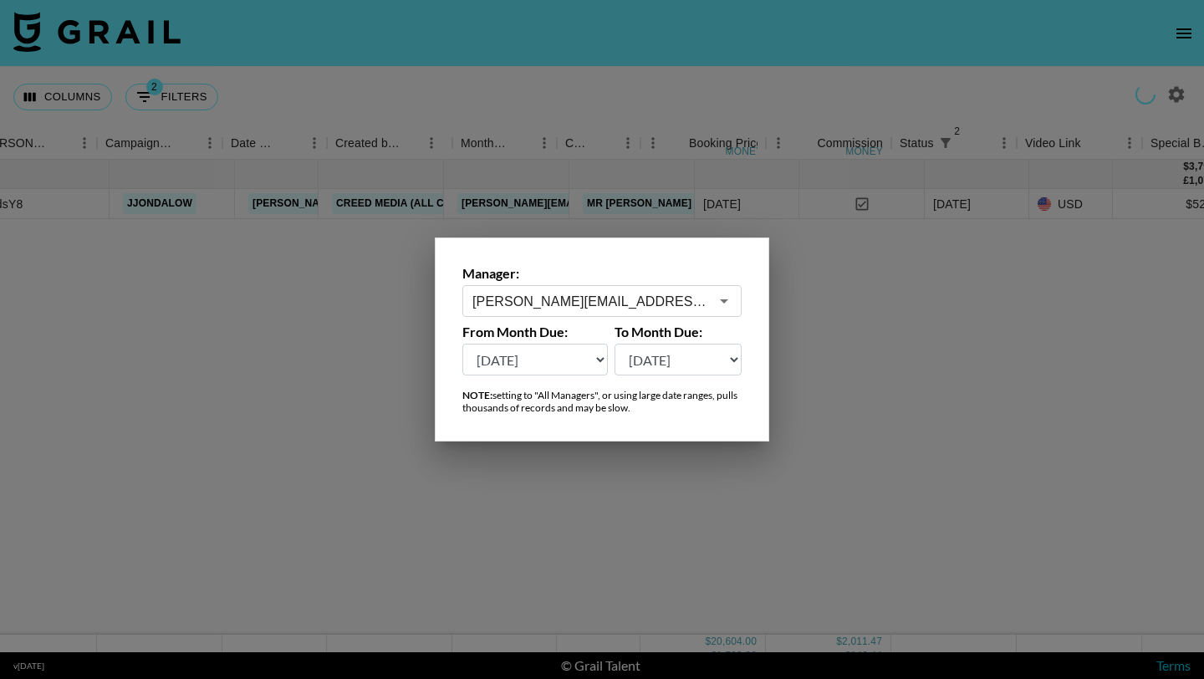
type input "[PERSON_NAME][EMAIL_ADDRESS][PERSON_NAME][DOMAIN_NAME]"
click at [616, 65] on div at bounding box center [602, 339] width 1204 height 679
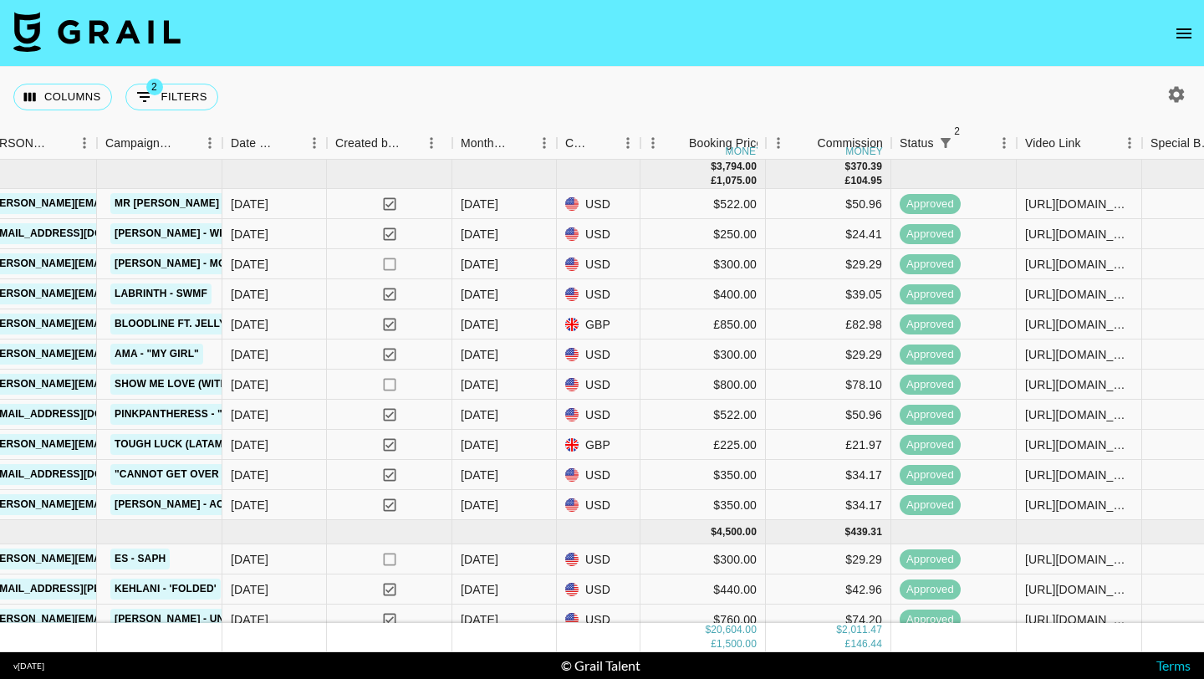
click at [1188, 23] on icon "open drawer" at bounding box center [1184, 33] width 20 height 20
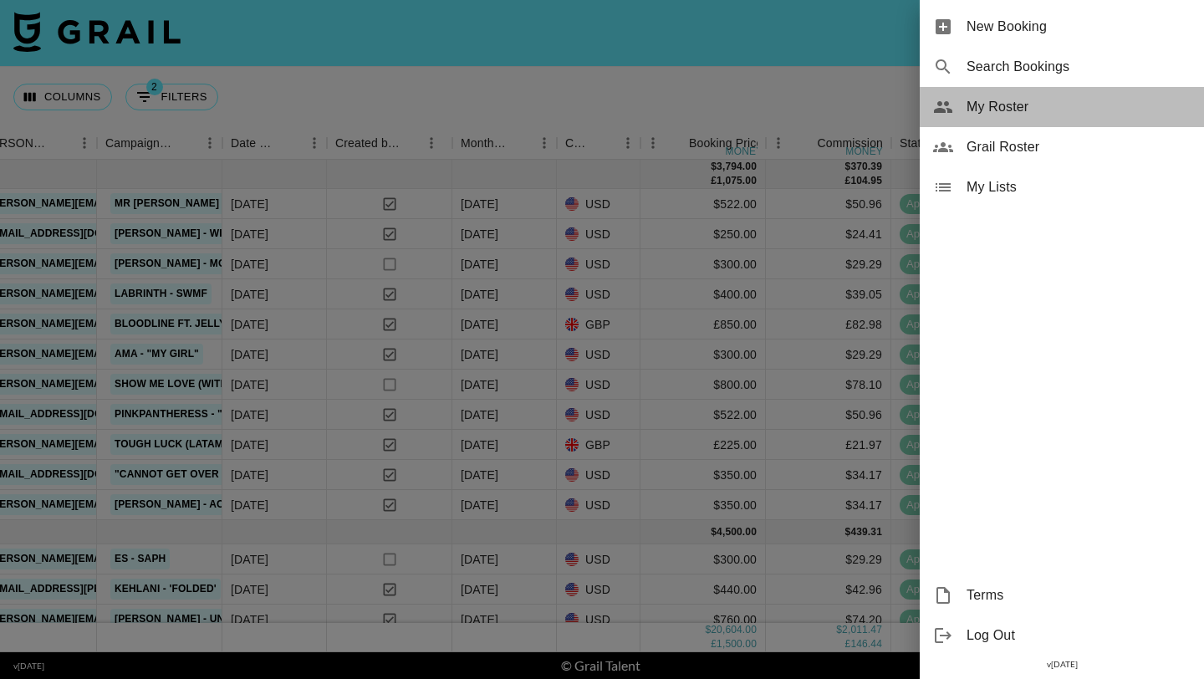
click at [1015, 108] on span "My Roster" at bounding box center [1079, 107] width 224 height 20
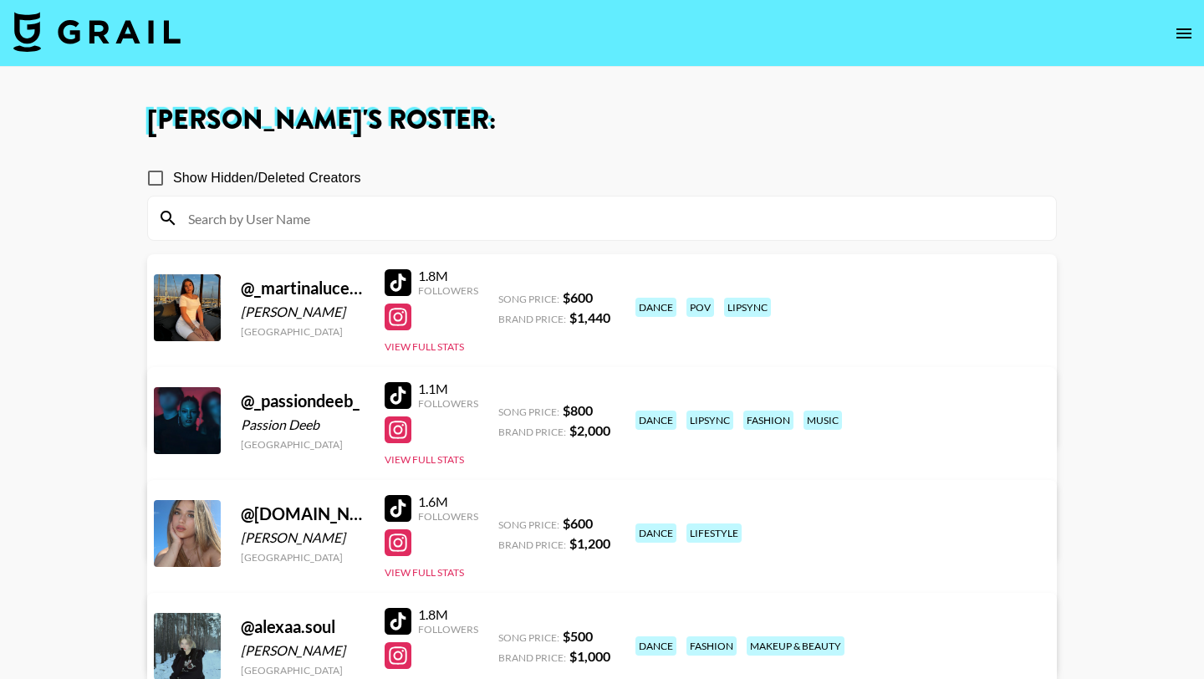
click at [436, 216] on input at bounding box center [612, 218] width 868 height 27
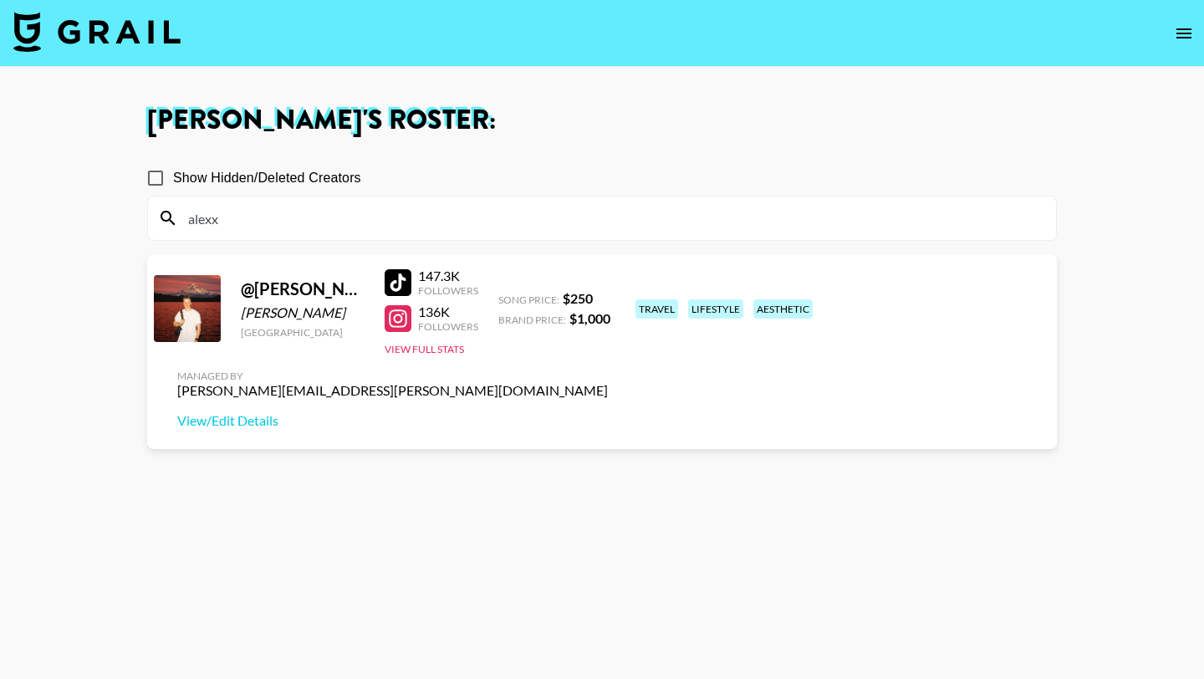
type input "alexx"
click at [396, 283] on div at bounding box center [398, 282] width 27 height 27
click at [404, 318] on div at bounding box center [398, 318] width 27 height 27
